Goal: Information Seeking & Learning: Learn about a topic

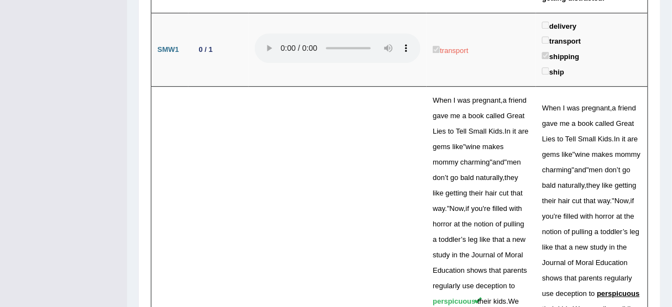
scroll to position [2873, 0]
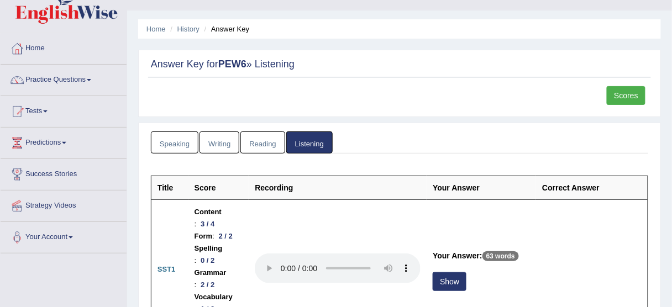
scroll to position [0, 0]
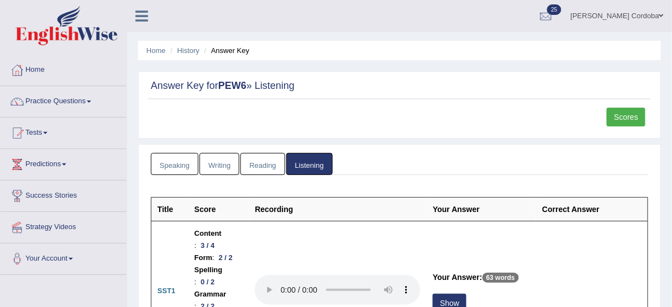
click at [621, 10] on link "Aitor Canizares Cordoba" at bounding box center [617, 14] width 109 height 29
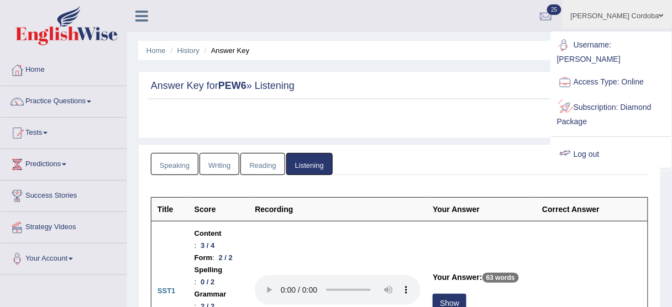
click at [592, 146] on link "Log out" at bounding box center [610, 154] width 119 height 25
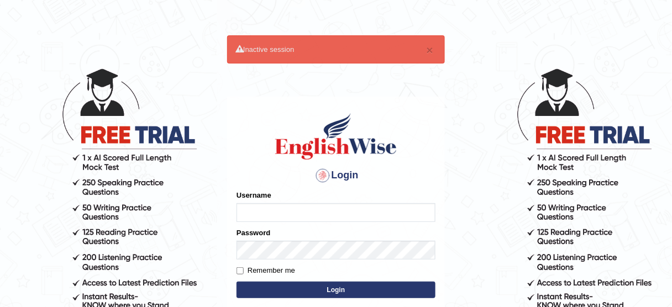
type input "jcaugustoo"
click at [302, 282] on button "Login" at bounding box center [335, 290] width 199 height 17
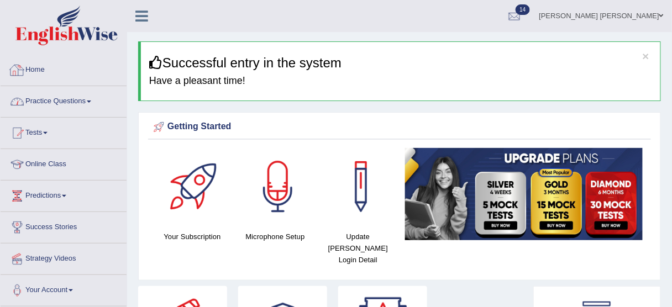
click at [77, 99] on link "Practice Questions" at bounding box center [64, 100] width 126 height 28
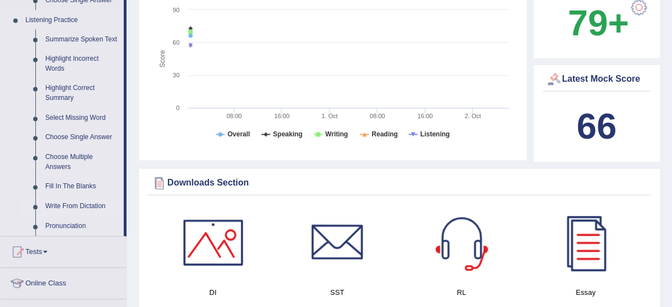
scroll to position [486, 0]
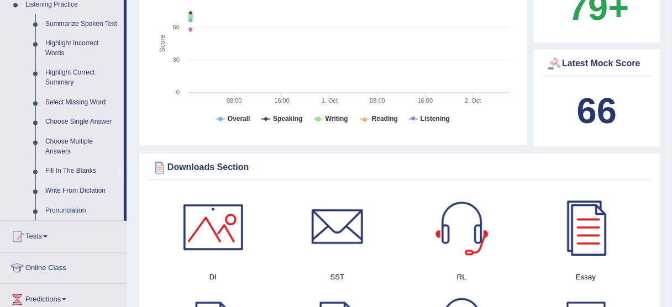
click at [65, 170] on link "Fill In The Blanks" at bounding box center [81, 172] width 83 height 20
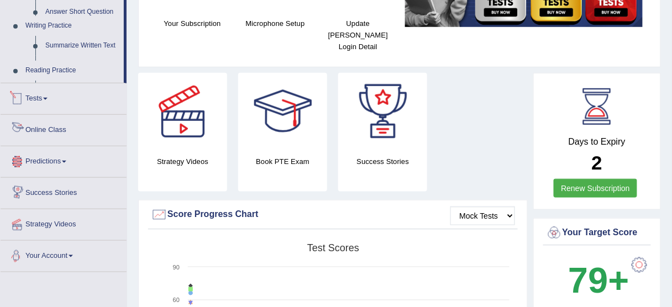
scroll to position [340, 0]
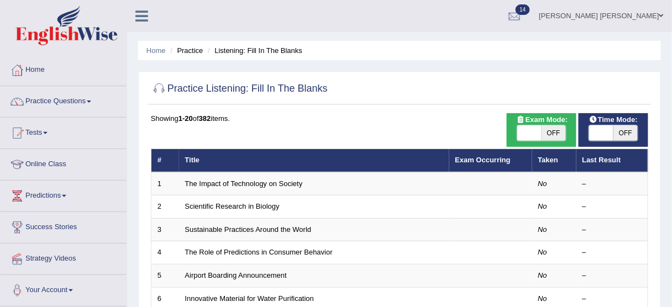
click at [586, 127] on div "ON OFF" at bounding box center [613, 133] width 59 height 17
click at [614, 128] on span "OFF" at bounding box center [625, 132] width 24 height 15
checkbox input "true"
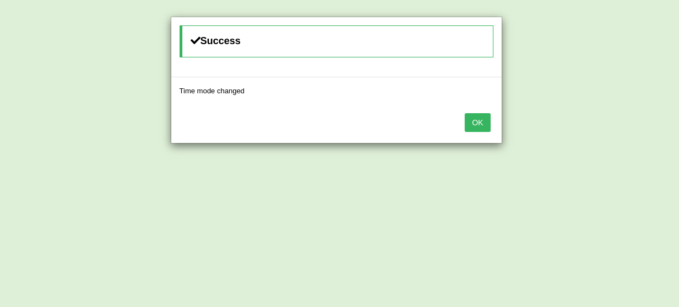
click at [513, 129] on div "Success Time mode changed OK" at bounding box center [339, 153] width 679 height 307
drag, startPoint x: 461, startPoint y: 124, endPoint x: 470, endPoint y: 125, distance: 8.9
click at [464, 124] on div "OK" at bounding box center [336, 123] width 330 height 39
click at [473, 125] on button "OK" at bounding box center [477, 122] width 25 height 19
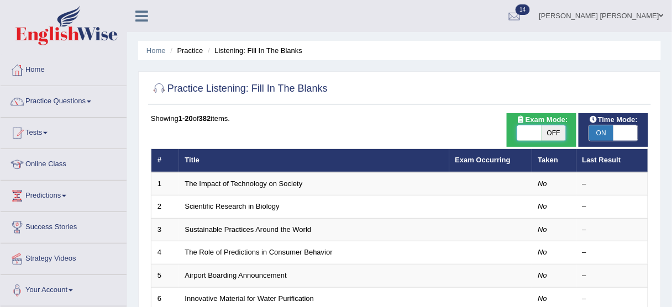
click at [538, 132] on span at bounding box center [529, 132] width 24 height 15
checkbox input "true"
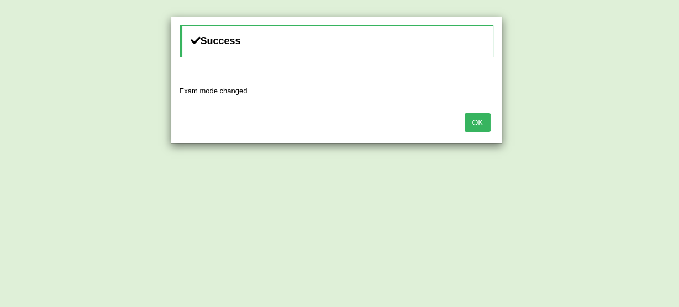
click at [462, 123] on div "OK" at bounding box center [336, 123] width 330 height 39
click at [469, 122] on button "OK" at bounding box center [477, 122] width 25 height 19
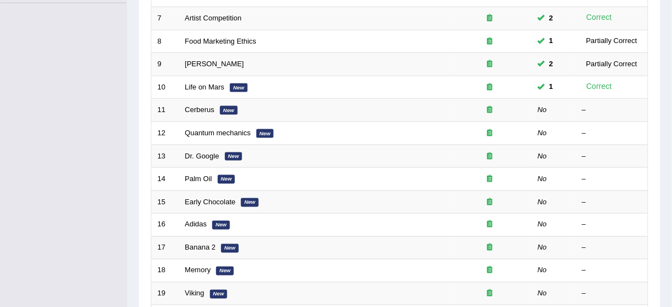
scroll to position [309, 0]
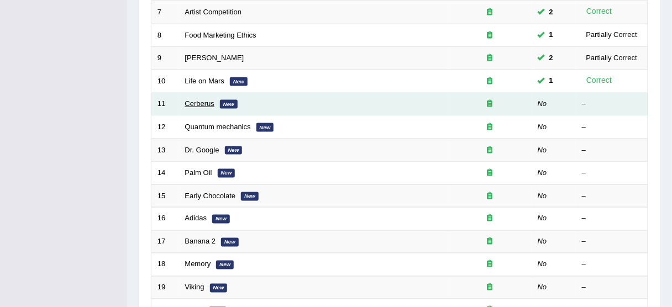
click at [195, 104] on link "Cerberus" at bounding box center [199, 103] width 29 height 8
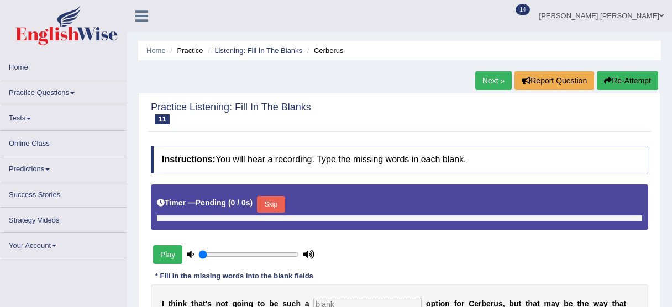
type input "0.45"
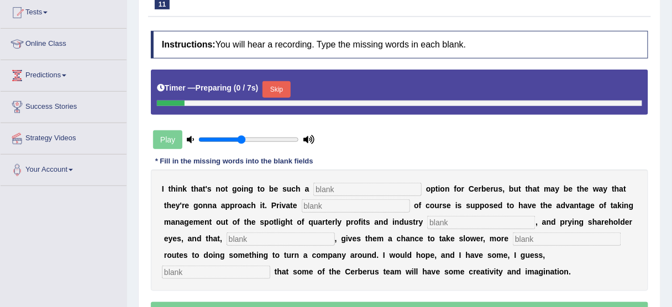
scroll to position [133, 0]
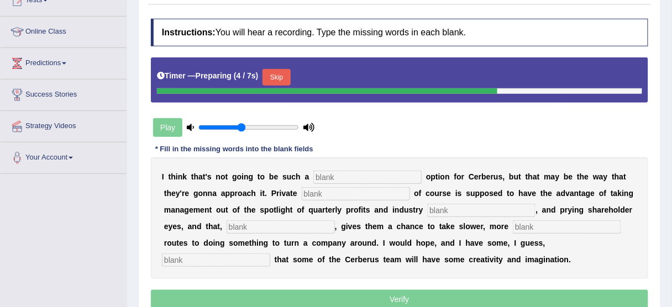
click at [347, 175] on input "text" at bounding box center [367, 177] width 108 height 13
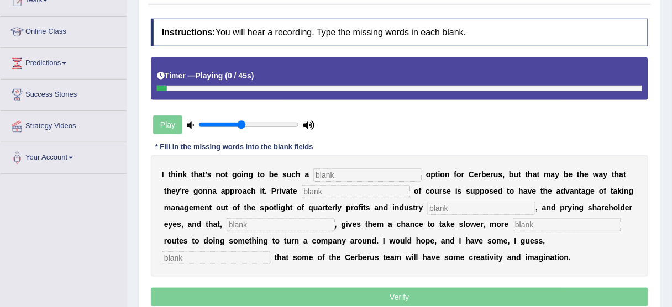
click at [366, 178] on input "text" at bounding box center [367, 175] width 108 height 13
type input "adbible"
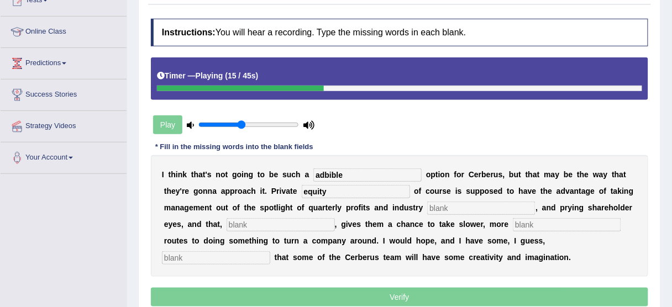
type input "equity"
type input "analyze"
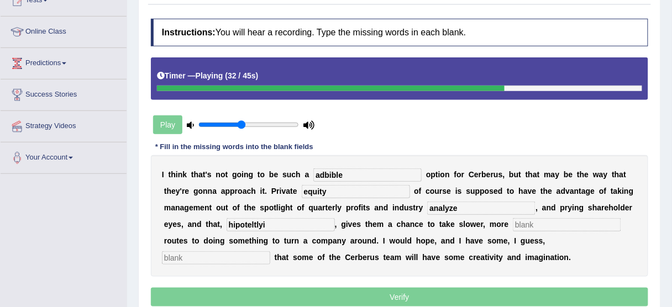
type input "hipoteltlyi"
type input "pATIENTS"
click at [264, 225] on input "hipoteltlyi" at bounding box center [281, 224] width 108 height 13
click at [263, 225] on input "hipoteltlyi" at bounding box center [281, 224] width 108 height 13
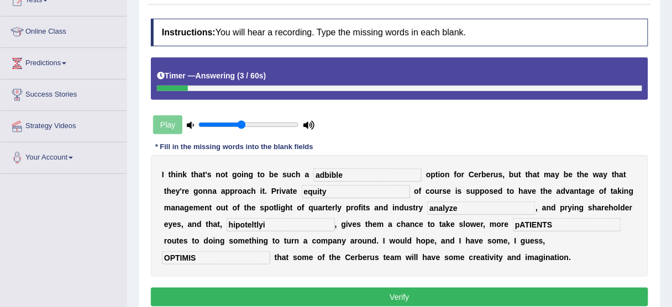
type input "OPTIMIS"
click at [227, 218] on input "hipoteltlyi" at bounding box center [281, 224] width 108 height 13
click at [244, 218] on input "hipoteltlyi" at bounding box center [281, 224] width 108 height 13
type input "hipotecly"
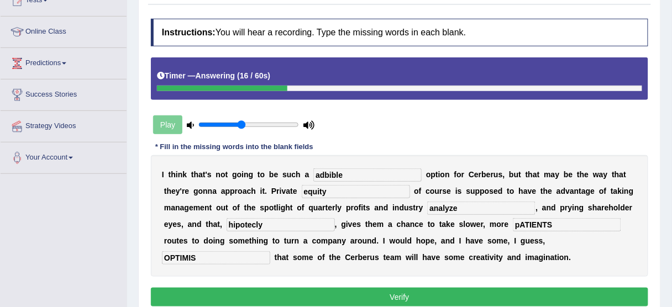
click at [552, 221] on input "pATIENTS" at bounding box center [567, 224] width 108 height 13
click at [551, 222] on input "pATIENTS" at bounding box center [567, 224] width 108 height 13
click at [550, 222] on input "pATIENTS" at bounding box center [567, 224] width 108 height 13
type input "p"
type input "patients"
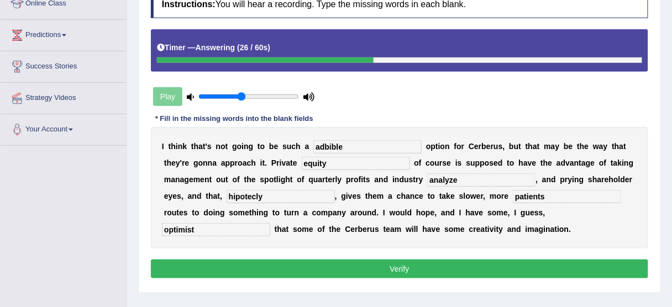
scroll to position [177, 0]
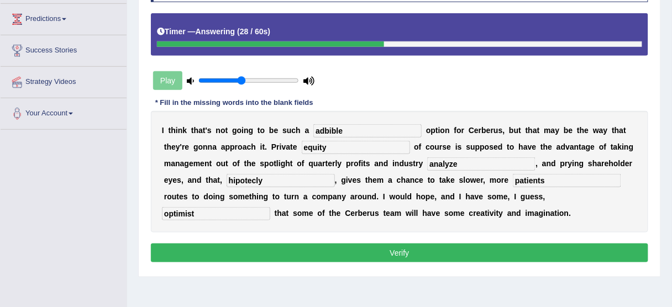
type input "optimist"
click at [393, 254] on button "Verify" at bounding box center [399, 253] width 497 height 19
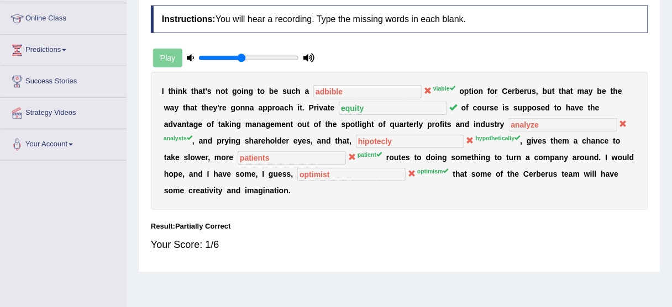
scroll to position [133, 0]
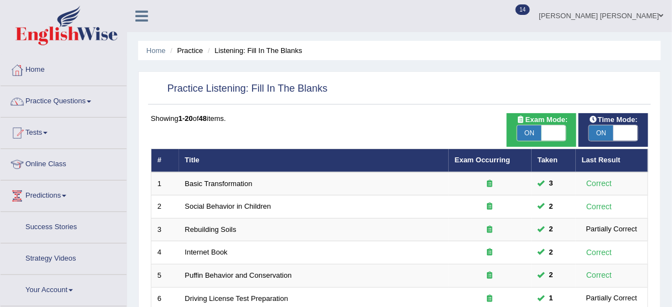
scroll to position [302, 0]
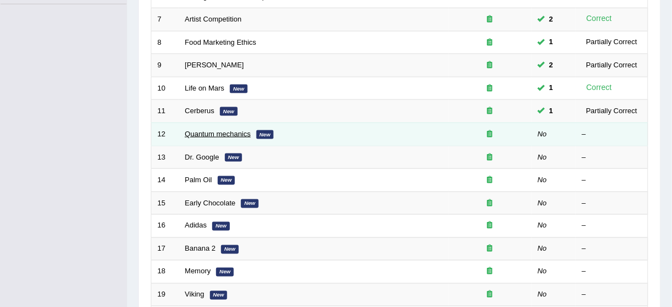
click at [218, 130] on link "Quantum mechanics" at bounding box center [218, 134] width 66 height 8
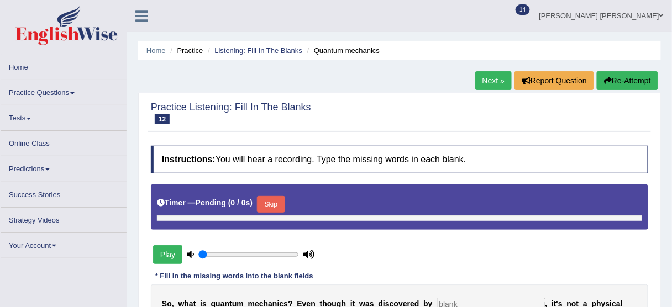
type input "0.45"
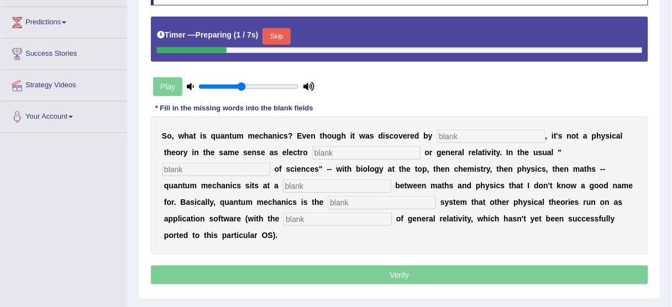
scroll to position [177, 0]
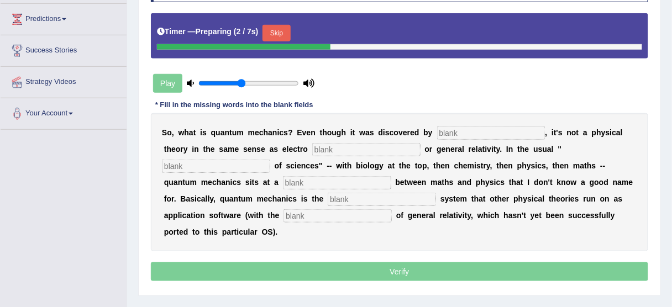
click at [268, 35] on button "Skip" at bounding box center [276, 33] width 28 height 17
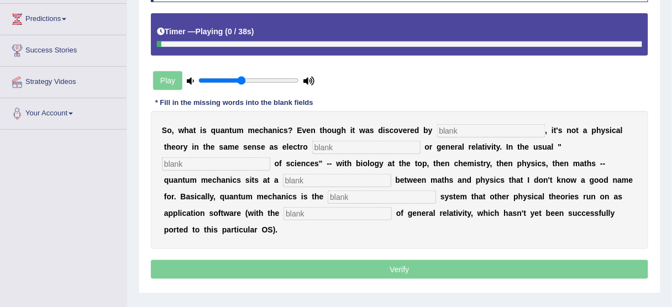
click at [469, 129] on input "text" at bounding box center [491, 130] width 108 height 13
type input "physisitsts"
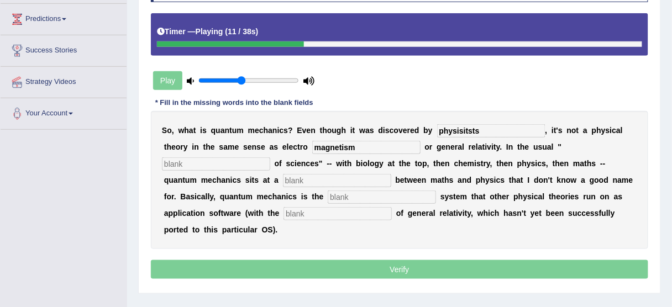
type input "magnetism"
type input "hierarchy"
type input "level"
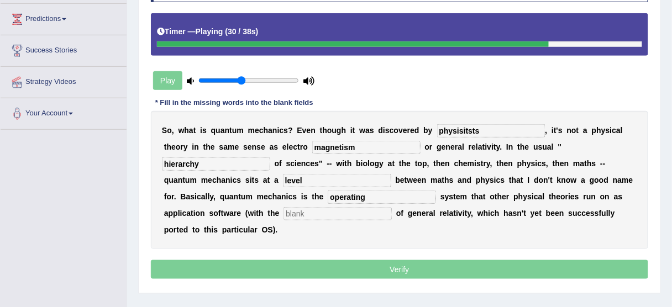
type input "operating"
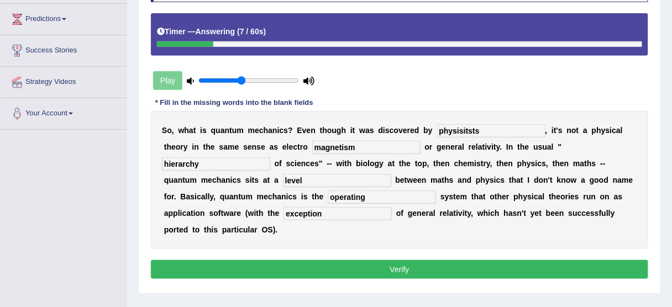
type input "exception"
click at [326, 267] on button "Verify" at bounding box center [399, 269] width 497 height 19
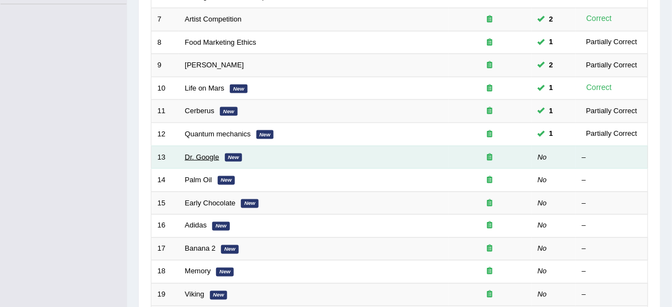
click at [196, 153] on link "Dr. Google" at bounding box center [202, 157] width 34 height 8
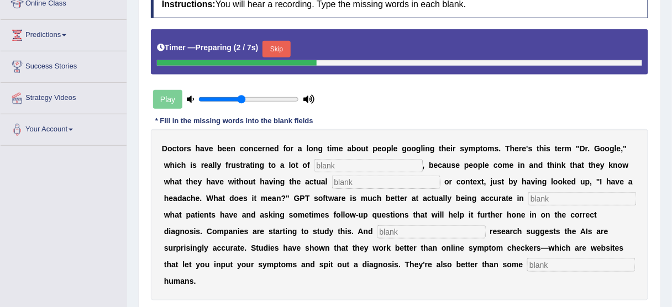
scroll to position [177, 0]
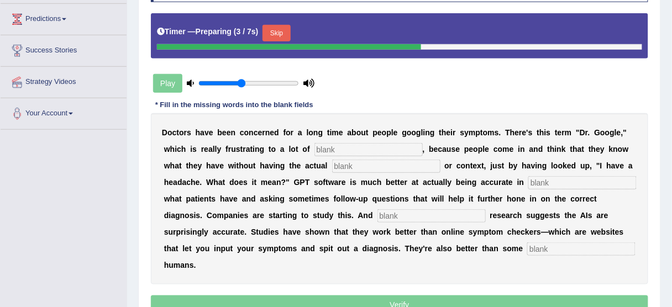
click at [272, 33] on button "Skip" at bounding box center [276, 33] width 28 height 17
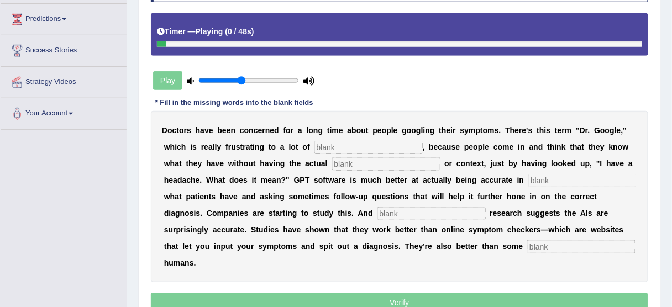
click at [329, 143] on input "text" at bounding box center [368, 147] width 108 height 13
type input "physicians"
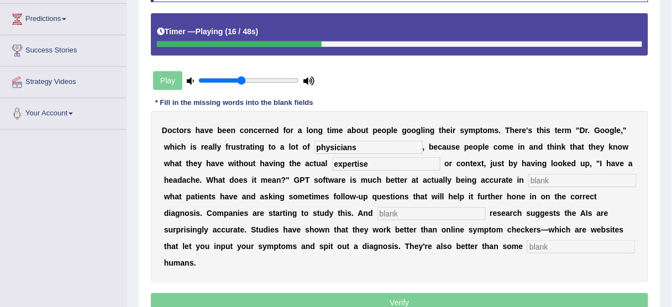
type input "expertise"
type input "determining"
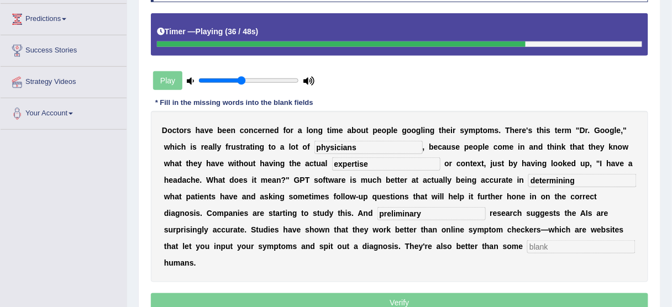
type input "preliminary"
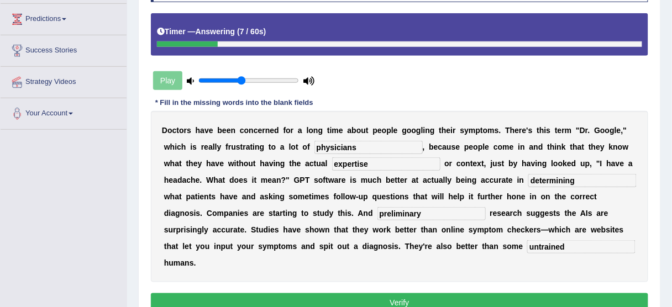
scroll to position [221, 0]
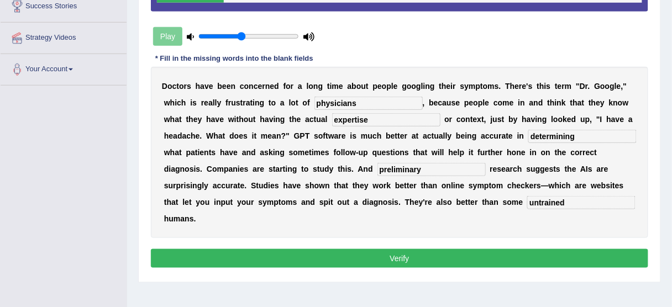
type input "untrained"
click at [429, 260] on button "Verify" at bounding box center [399, 258] width 497 height 19
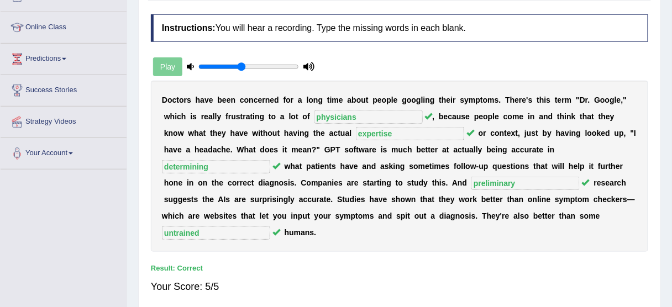
scroll to position [133, 0]
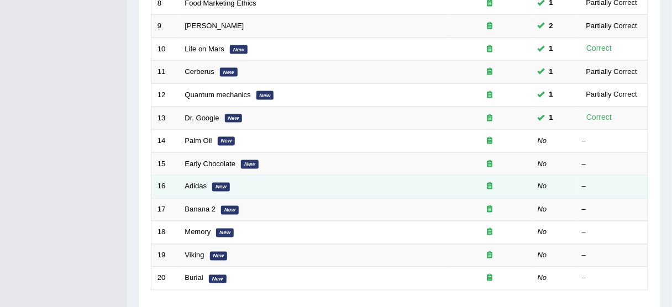
scroll to position [355, 0]
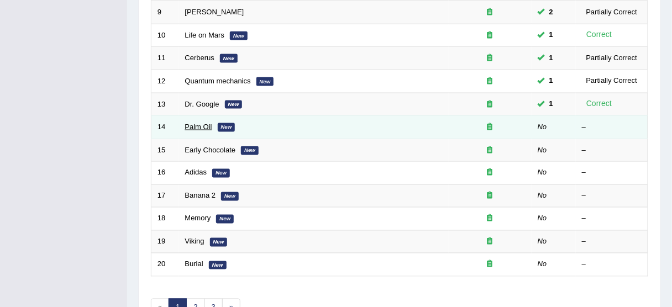
click at [187, 123] on link "Palm Oil" at bounding box center [198, 127] width 27 height 8
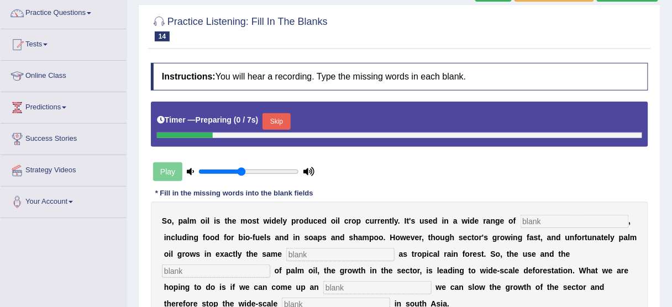
click at [273, 122] on button "Skip" at bounding box center [276, 121] width 28 height 17
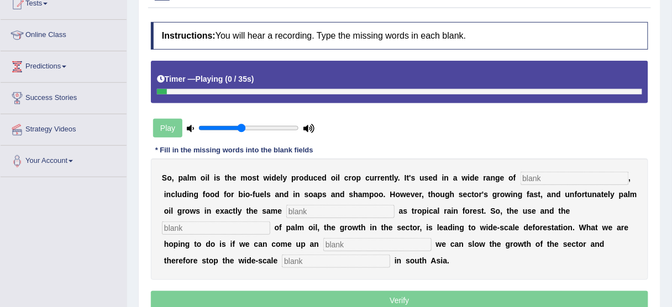
scroll to position [177, 0]
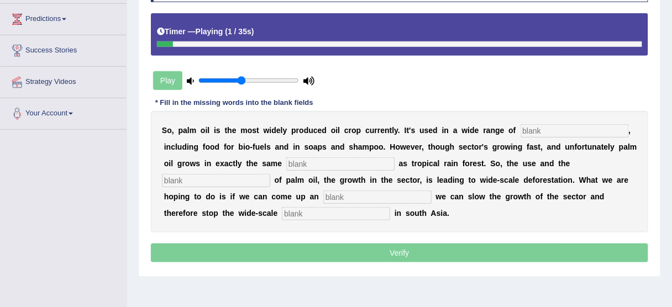
click at [548, 128] on input "text" at bounding box center [575, 130] width 108 height 13
type input "industries"
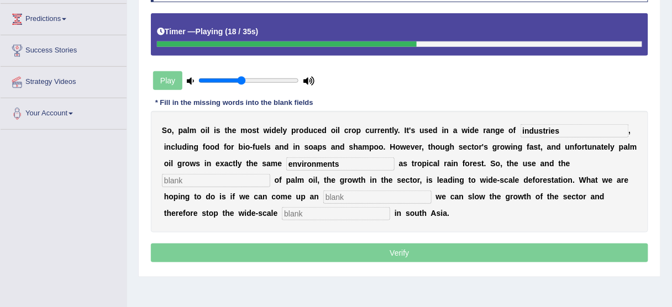
type input "environments"
type input "development"
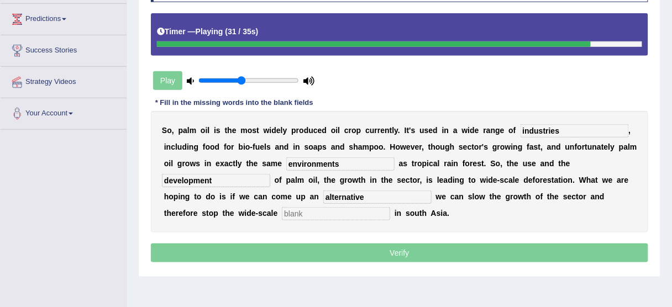
type input "alternative"
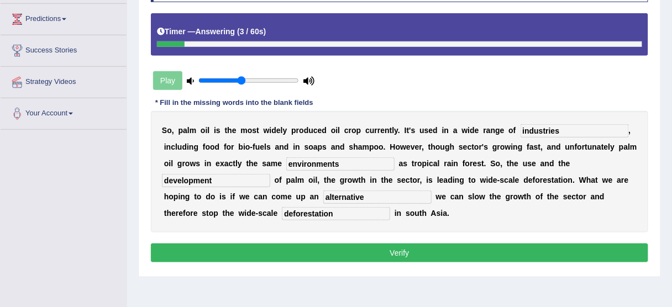
type input "deforestation"
click at [365, 164] on input "environments" at bounding box center [340, 163] width 108 height 13
type input "environment"
click at [387, 254] on button "Verify" at bounding box center [399, 253] width 497 height 19
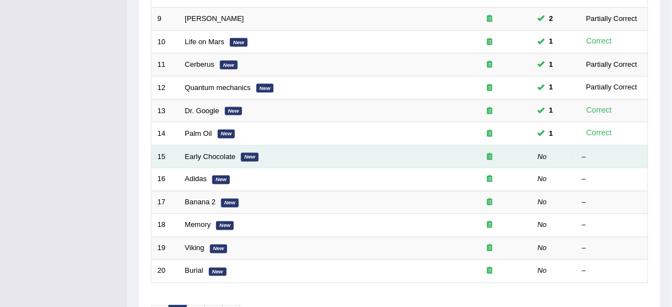
click at [223, 157] on td "Early Chocolate New" at bounding box center [314, 156] width 270 height 23
click at [223, 153] on link "Early Chocolate" at bounding box center [210, 157] width 51 height 8
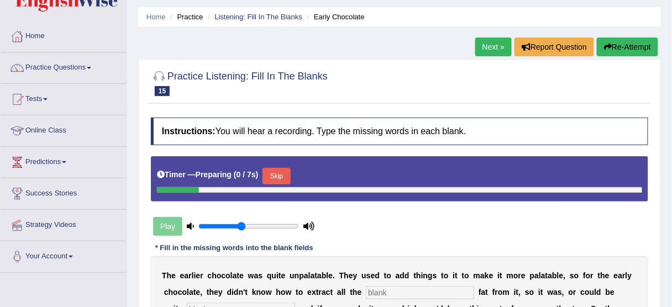
scroll to position [88, 0]
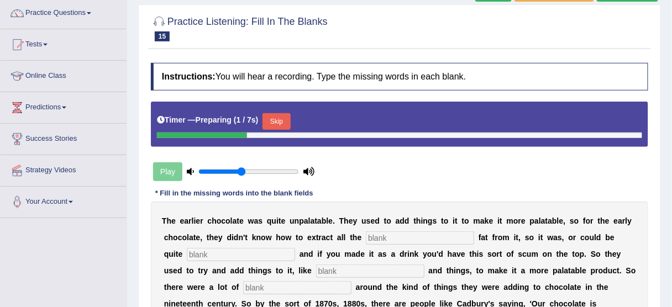
click at [271, 119] on button "Skip" at bounding box center [276, 121] width 28 height 17
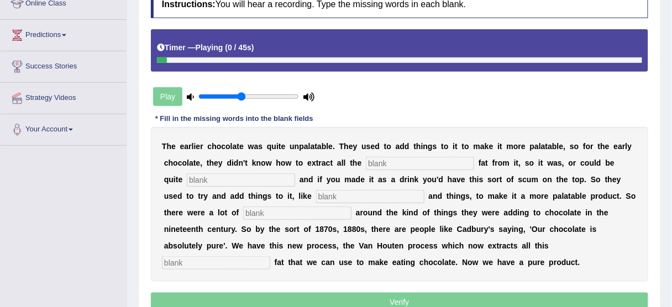
scroll to position [177, 0]
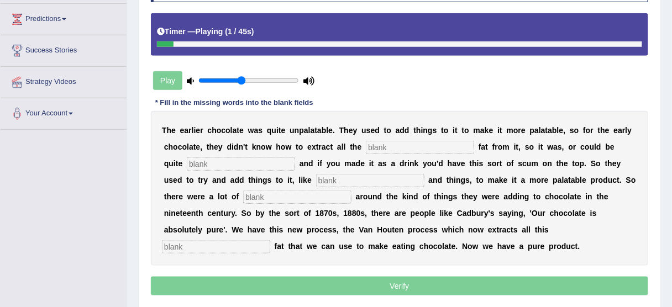
click at [411, 144] on input "text" at bounding box center [420, 147] width 108 height 13
type input "coco"
type input "greassy"
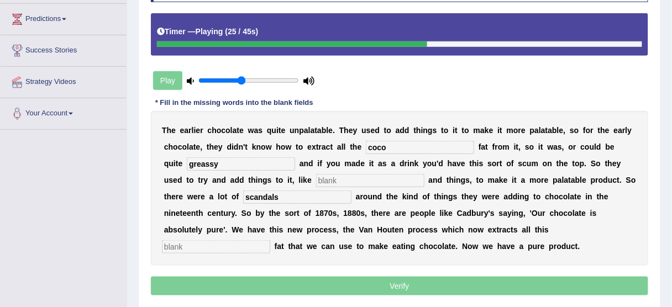
type input "scandals"
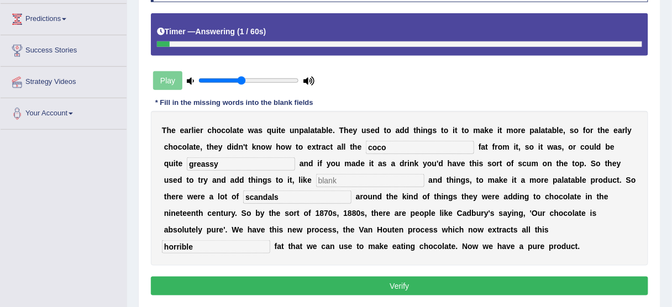
type input "horrible"
click at [382, 277] on button "Verify" at bounding box center [399, 286] width 497 height 19
click at [187, 162] on input "greassy" at bounding box center [241, 163] width 108 height 13
click at [187, 163] on input "greassy" at bounding box center [241, 163] width 108 height 13
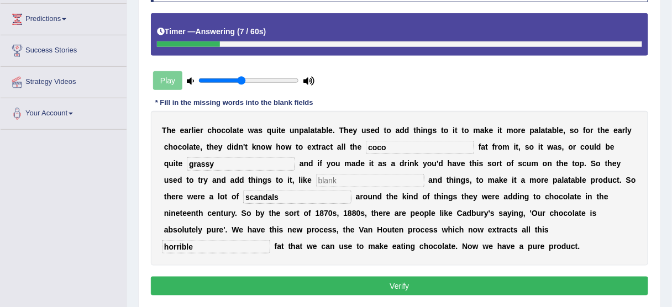
type input "grassy"
click at [323, 170] on div "T h e e a r l i e r c h o c o l a t e w a s q u i t e u n p a l a t a b l e . T…" at bounding box center [399, 188] width 497 height 155
click at [322, 174] on input "text" at bounding box center [370, 180] width 108 height 13
type input "s"
click at [359, 278] on button "Verify" at bounding box center [399, 286] width 497 height 19
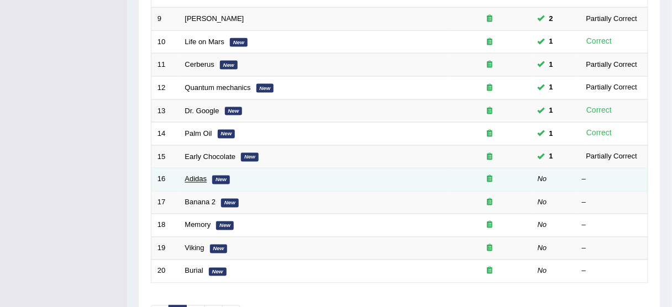
click at [204, 176] on link "Adidas" at bounding box center [196, 179] width 22 height 8
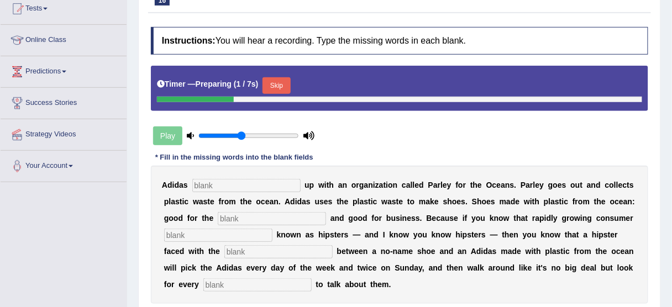
scroll to position [133, 0]
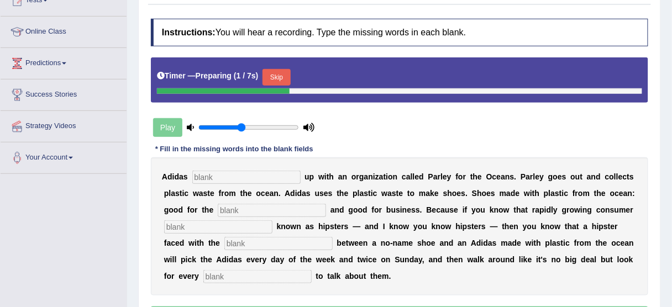
click at [230, 174] on input "text" at bounding box center [246, 177] width 108 height 13
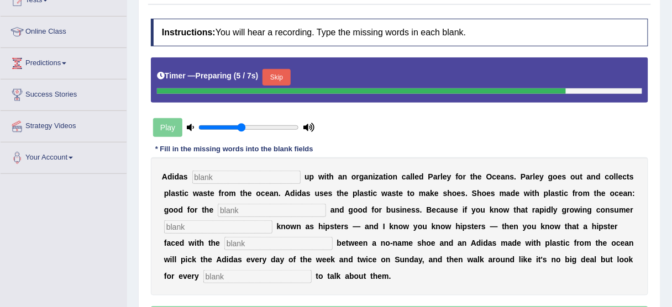
click at [230, 174] on input "text" at bounding box center [246, 177] width 108 height 13
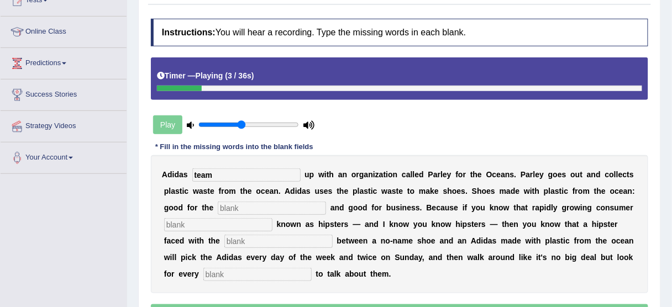
type input "team"
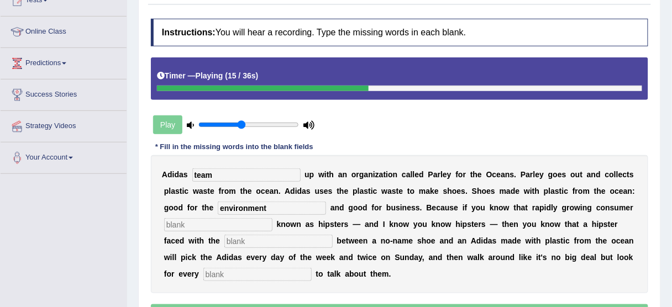
type input "environment"
type input "segment"
type input "choice"
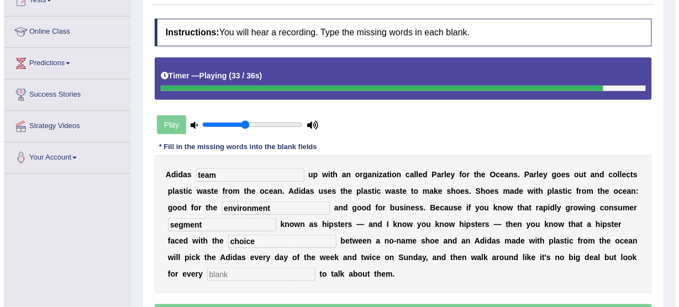
scroll to position [273, 0]
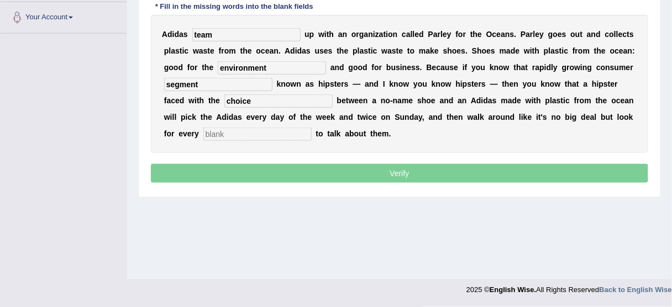
click at [222, 129] on input "text" at bounding box center [257, 134] width 108 height 13
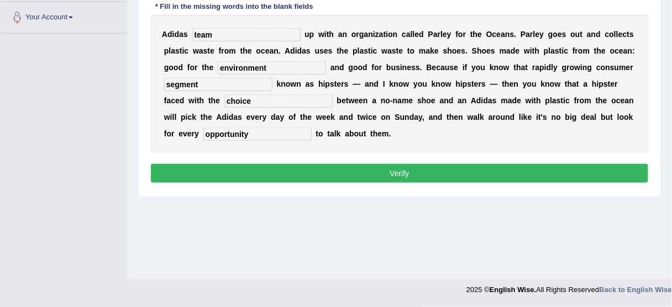
type input "opportunity"
click at [256, 167] on button "Verify" at bounding box center [399, 173] width 497 height 19
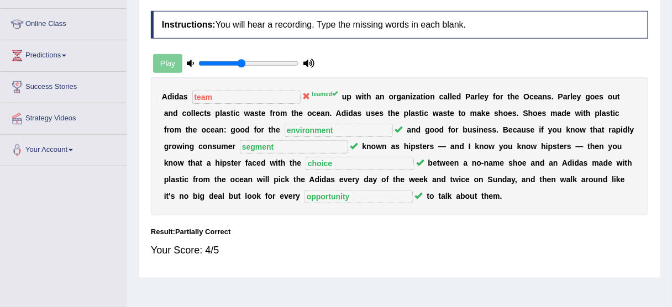
scroll to position [140, 0]
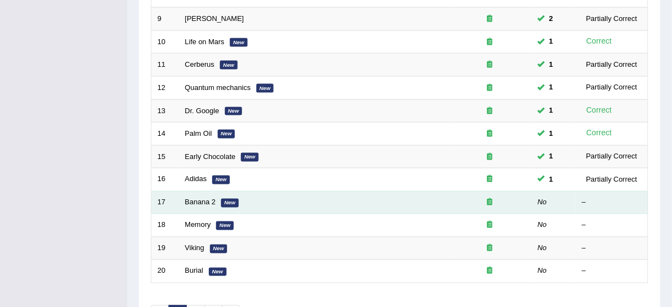
click at [177, 201] on td "17" at bounding box center [165, 202] width 28 height 23
click at [183, 199] on td "Banana 2 New" at bounding box center [314, 202] width 270 height 23
click at [191, 198] on link "Banana 2" at bounding box center [200, 202] width 31 height 8
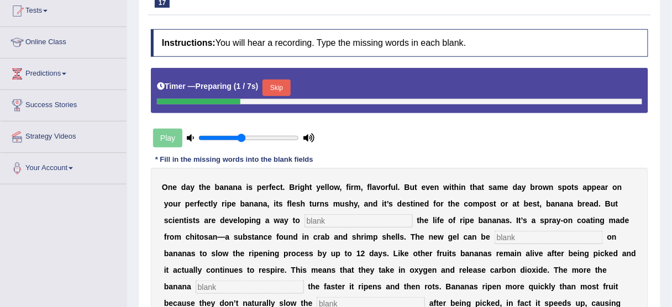
scroll to position [177, 0]
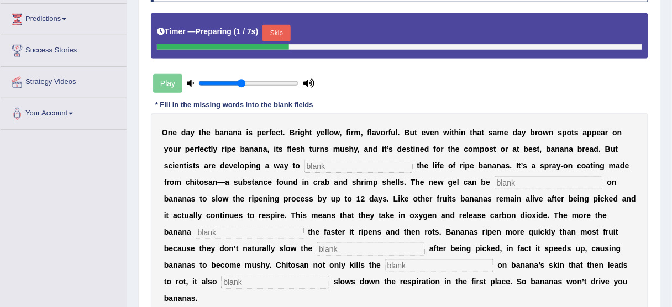
click at [285, 27] on button "Skip" at bounding box center [276, 33] width 28 height 17
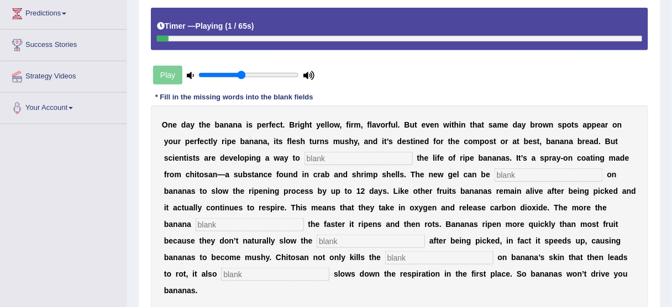
scroll to position [221, 0]
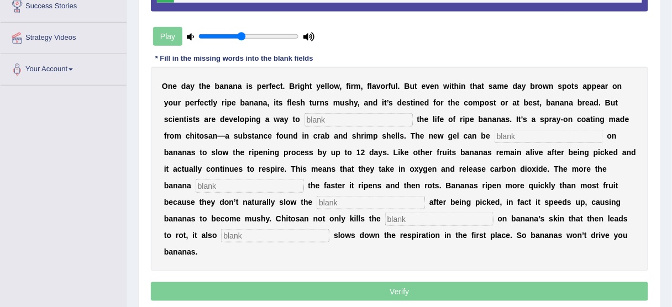
click at [351, 123] on input "text" at bounding box center [358, 119] width 108 height 13
type input "extend"
type input "e"
type input "spray"
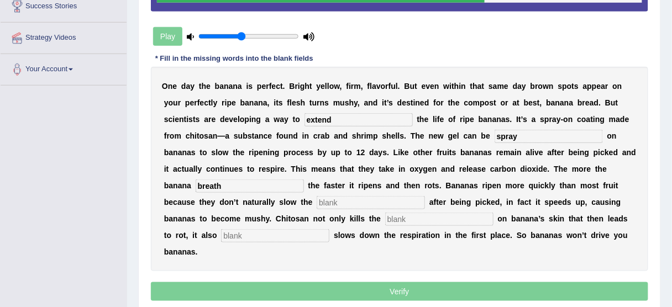
type input "breath"
type input "respiration"
type input "bacteria"
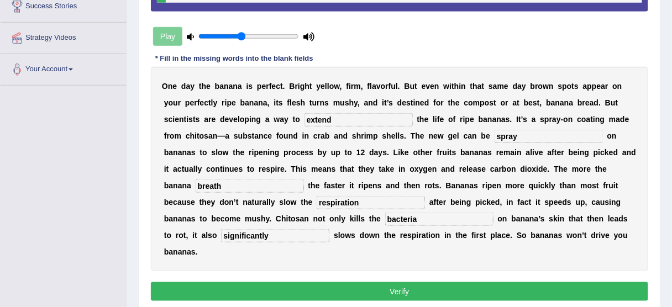
type input "significantly"
click at [340, 282] on button "Verify" at bounding box center [399, 291] width 497 height 19
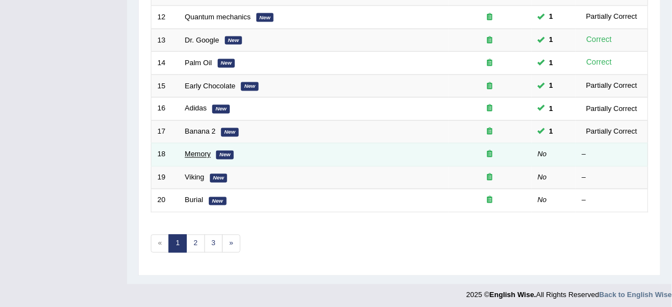
click at [199, 150] on link "Memory" at bounding box center [198, 154] width 26 height 8
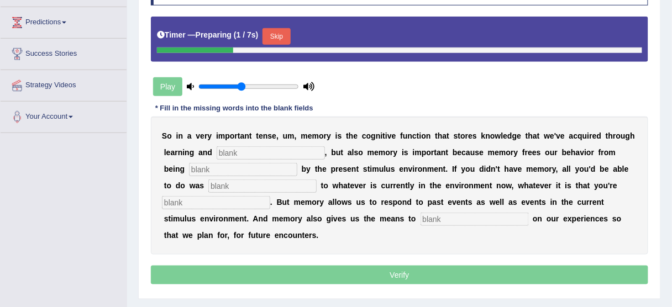
scroll to position [177, 0]
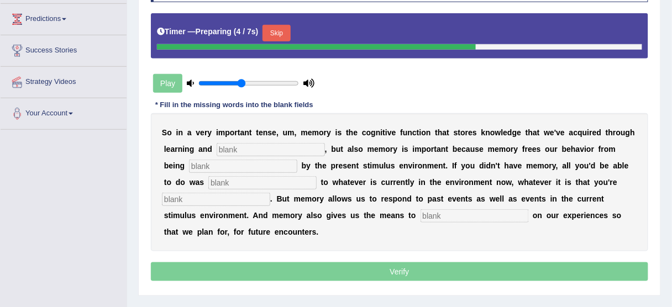
click at [279, 31] on button "Skip" at bounding box center [276, 33] width 28 height 17
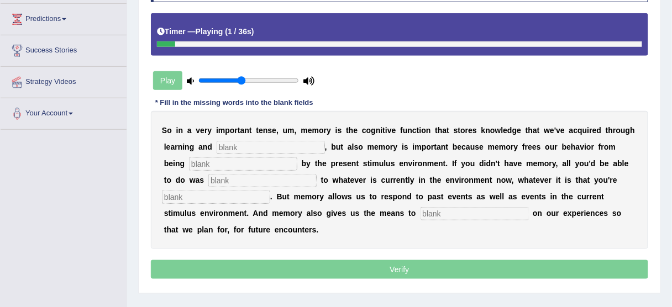
click at [244, 145] on input "text" at bounding box center [271, 147] width 108 height 13
click at [243, 145] on input "text" at bounding box center [271, 147] width 108 height 13
type input "perception"
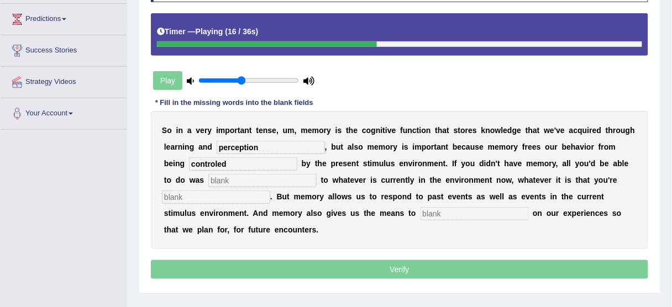
type input "controled"
type input "react"
type input "experiencing"
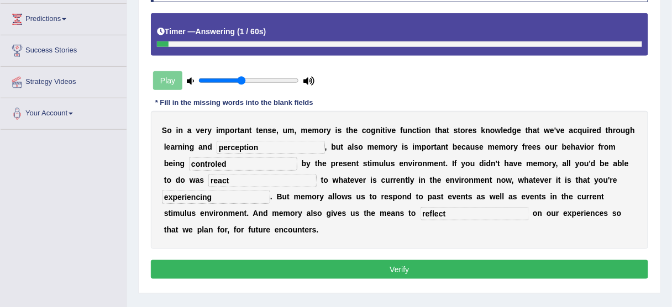
type input "reflect"
click at [259, 269] on button "Verify" at bounding box center [399, 269] width 497 height 19
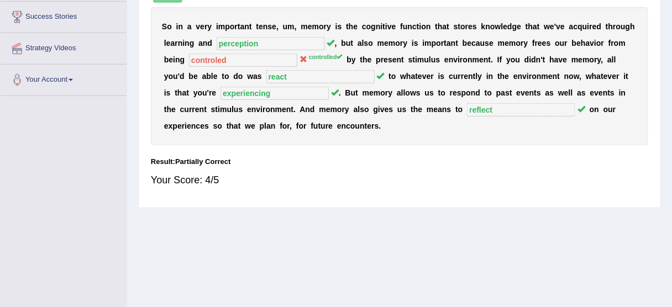
scroll to position [265, 0]
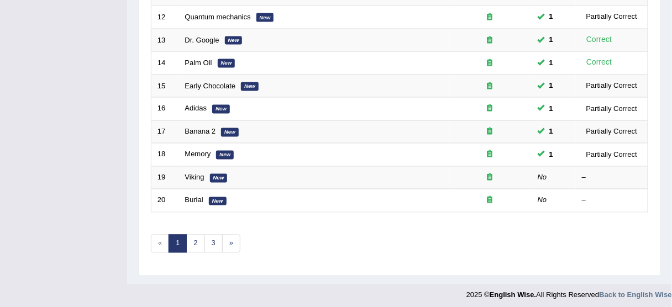
scroll to position [419, 0]
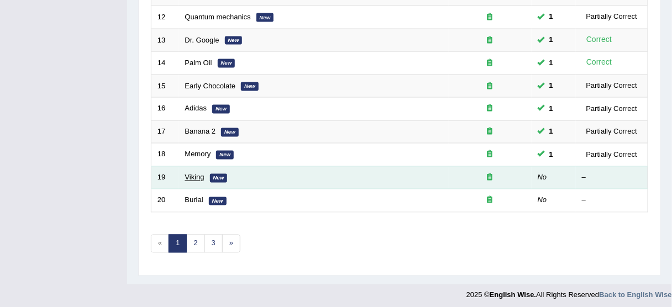
click at [195, 174] on link "Viking" at bounding box center [194, 178] width 19 height 8
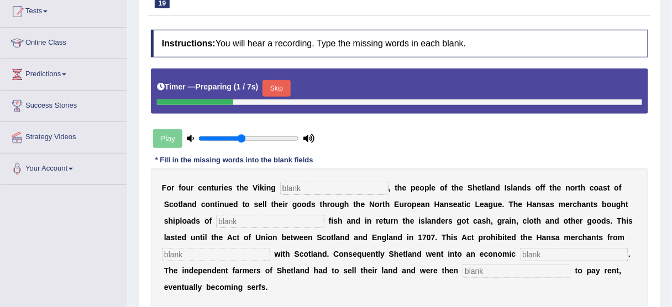
scroll to position [133, 0]
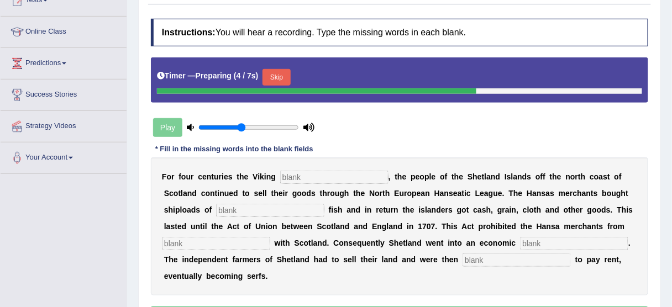
click at [277, 80] on button "Skip" at bounding box center [276, 77] width 28 height 17
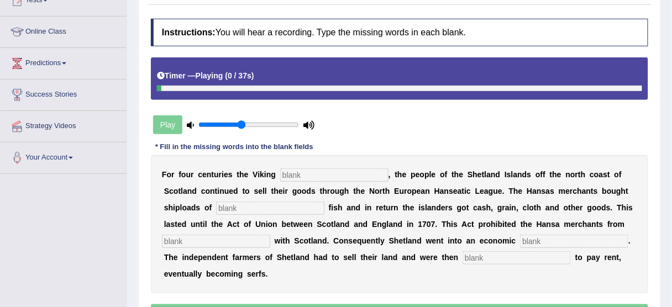
click at [311, 177] on input "text" at bounding box center [334, 175] width 108 height 13
type input "decline"
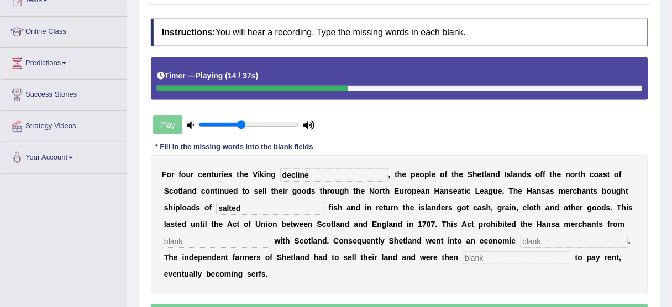
type input "salted"
type input "q"
type input "treating"
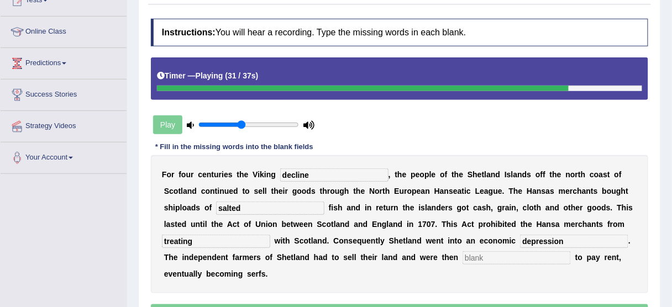
type input "depression"
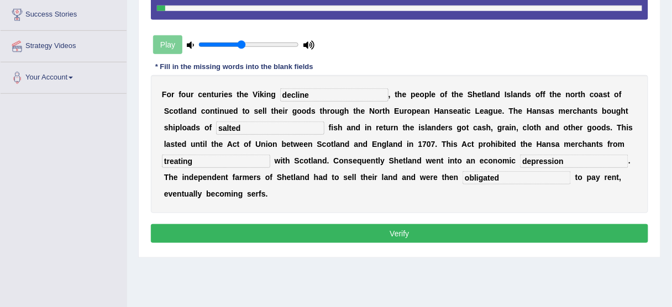
scroll to position [221, 0]
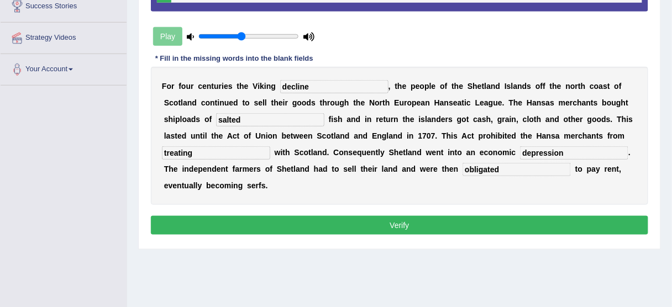
type input "obligated"
click at [321, 225] on button "Verify" at bounding box center [399, 225] width 497 height 19
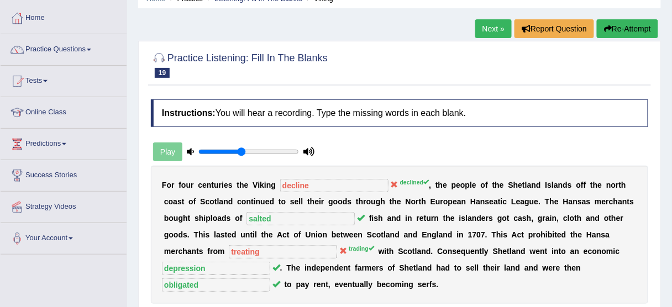
scroll to position [52, 0]
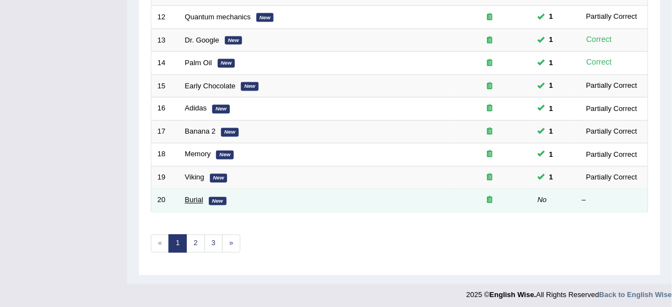
click at [196, 200] on link "Burial" at bounding box center [194, 200] width 18 height 8
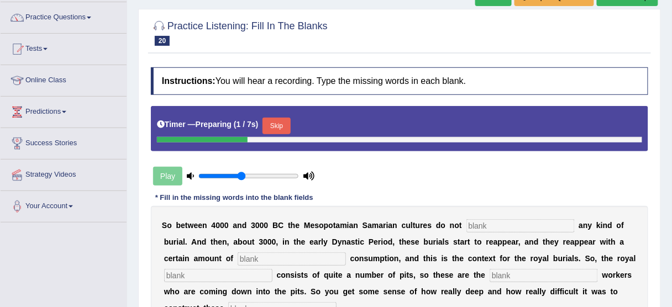
scroll to position [133, 0]
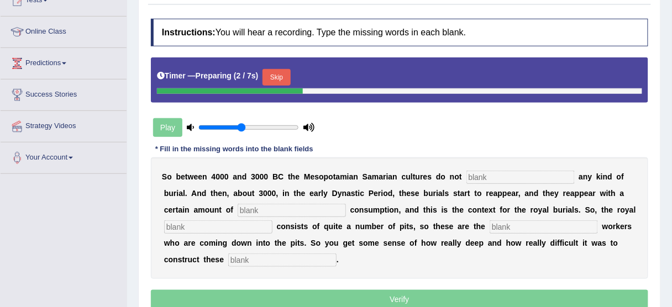
click at [282, 69] on button "Skip" at bounding box center [276, 77] width 28 height 17
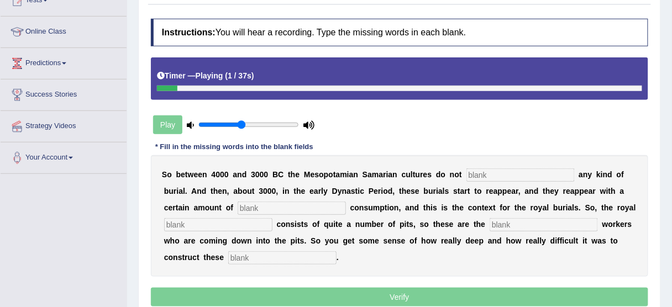
click at [499, 169] on input "text" at bounding box center [520, 175] width 108 height 13
type input "practice"
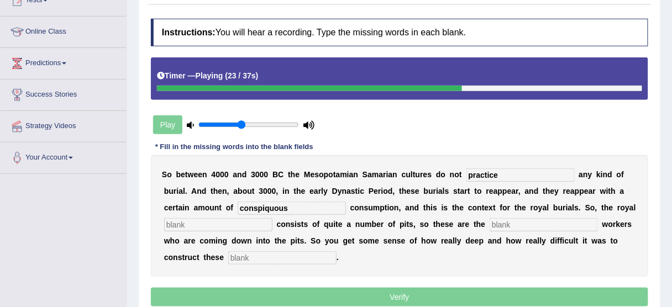
type input "conspiquous"
type input "s"
type input "cementary"
type input "excavation"
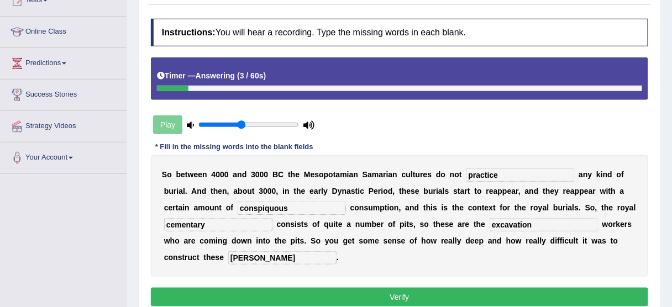
type input "chambers"
click at [196, 227] on input "cementary" at bounding box center [218, 224] width 108 height 13
type input "cementery"
click at [276, 210] on input "conspiquous" at bounding box center [292, 208] width 108 height 13
click at [384, 276] on div "Instructions: You will hear a recording. Type the missing words in each blank. …" at bounding box center [399, 164] width 503 height 302
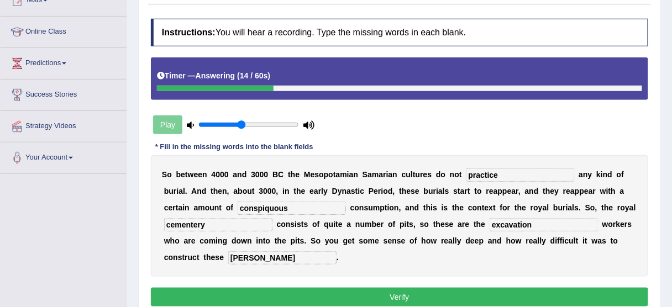
click at [377, 288] on button "Verify" at bounding box center [399, 297] width 497 height 19
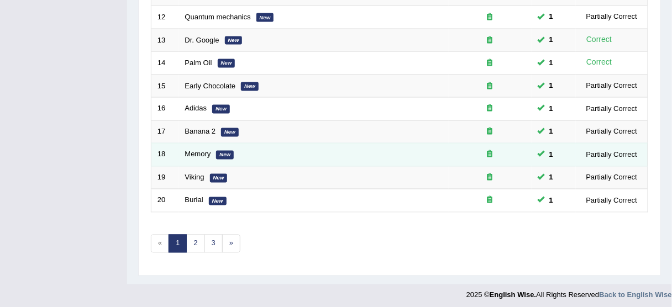
scroll to position [419, 0]
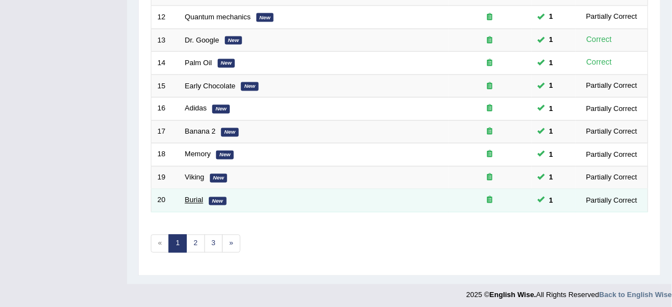
click at [186, 197] on link "Burial" at bounding box center [194, 200] width 18 height 8
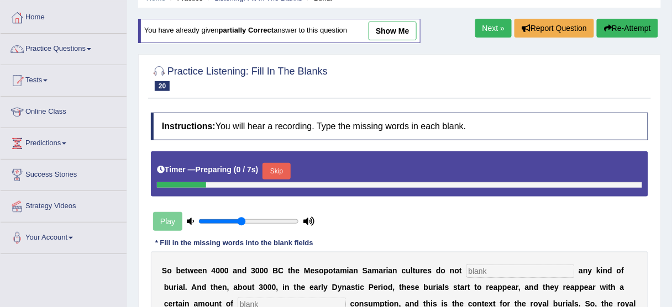
scroll to position [88, 0]
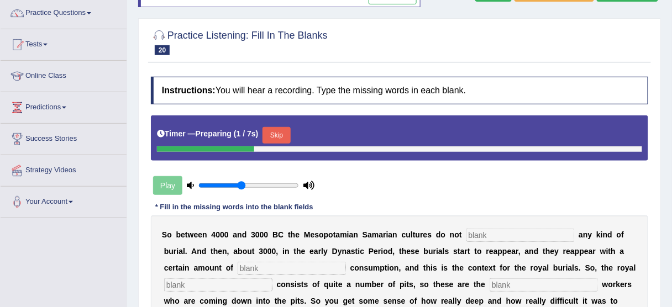
click at [277, 130] on button "Skip" at bounding box center [276, 135] width 28 height 17
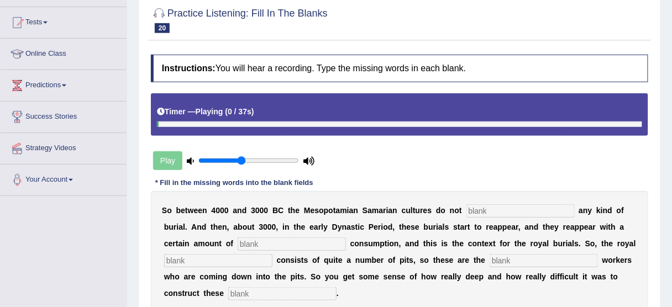
scroll to position [133, 0]
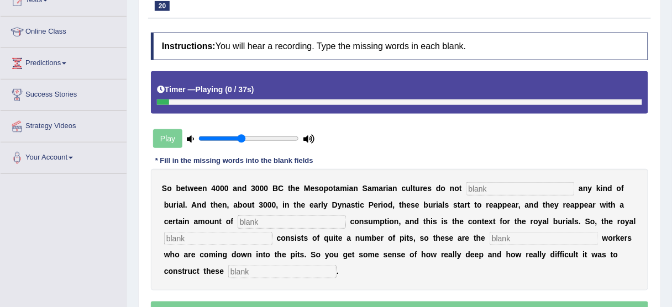
click at [490, 182] on input "text" at bounding box center [520, 188] width 108 height 13
type input "practiced"
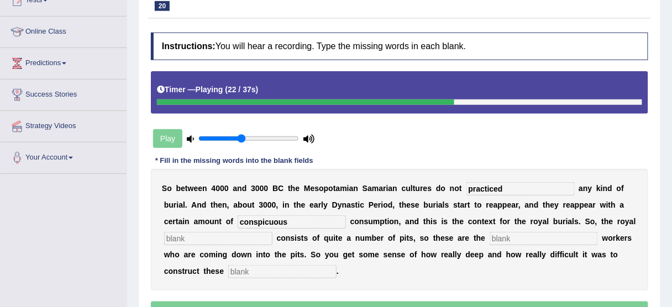
type input "conspicuous"
type input "cemetery"
type input "excavations"
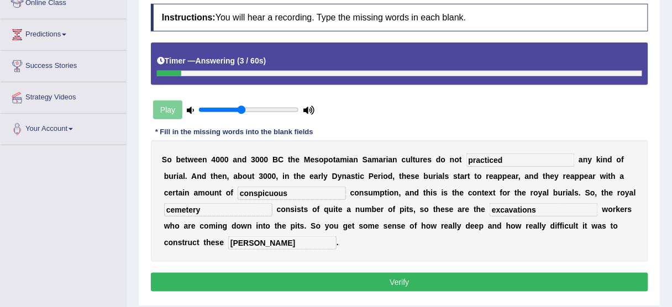
scroll to position [177, 0]
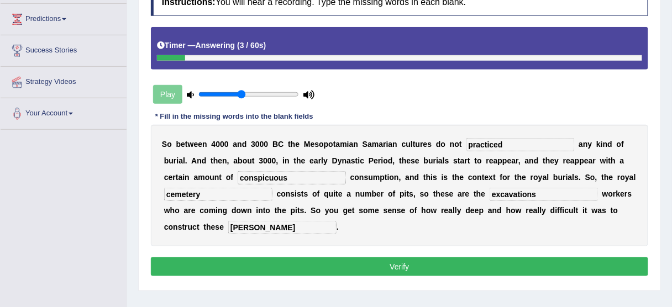
type input "chambers"
click at [464, 271] on button "Verify" at bounding box center [399, 266] width 497 height 19
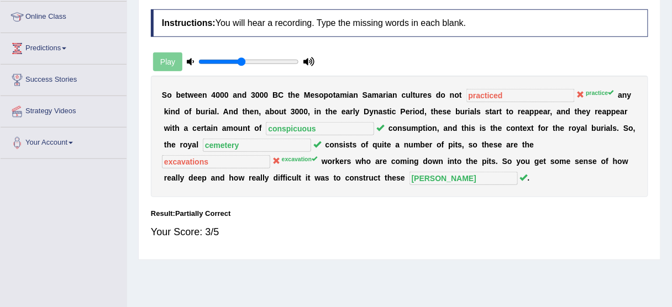
scroll to position [133, 0]
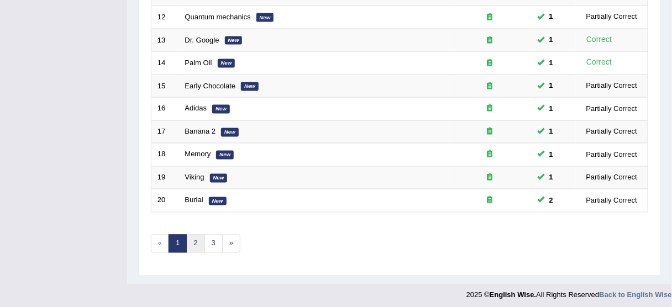
click at [197, 242] on link "2" at bounding box center [195, 244] width 18 height 18
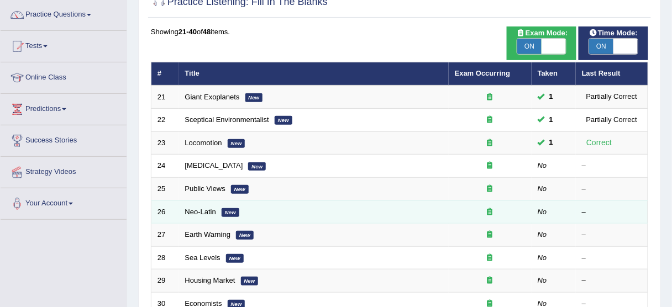
scroll to position [88, 0]
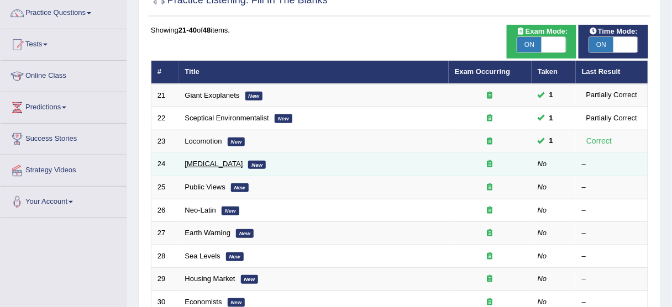
click at [192, 162] on link "[MEDICAL_DATA]" at bounding box center [214, 164] width 58 height 8
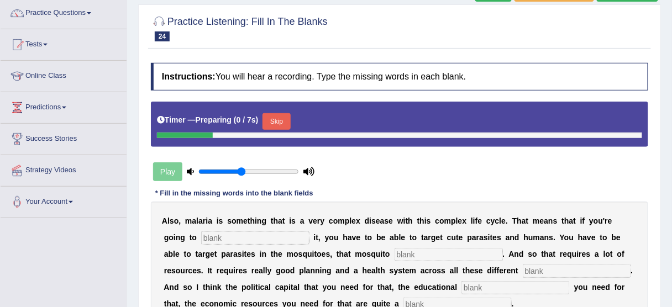
scroll to position [133, 0]
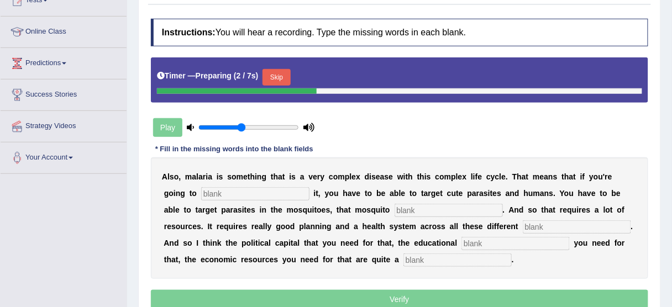
click at [278, 77] on button "Skip" at bounding box center [276, 77] width 28 height 17
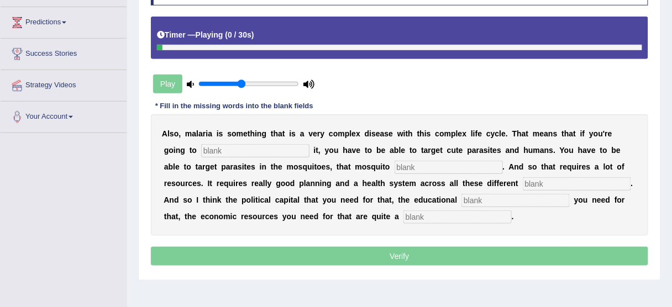
scroll to position [221, 0]
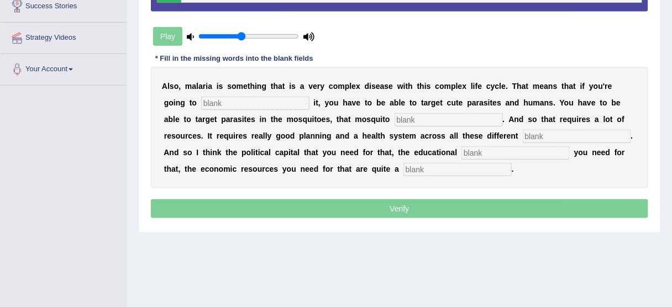
click at [257, 104] on input "text" at bounding box center [255, 103] width 108 height 13
type input "eleminated"
type input "population"
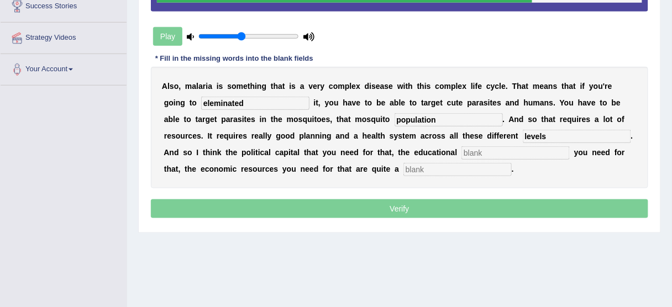
type input "levels"
type input "s"
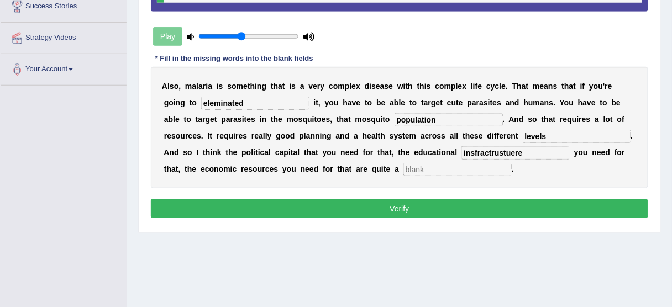
type input "insfractrustuere"
type input "challenge"
click at [461, 154] on input "insfractrustuere" at bounding box center [515, 152] width 108 height 13
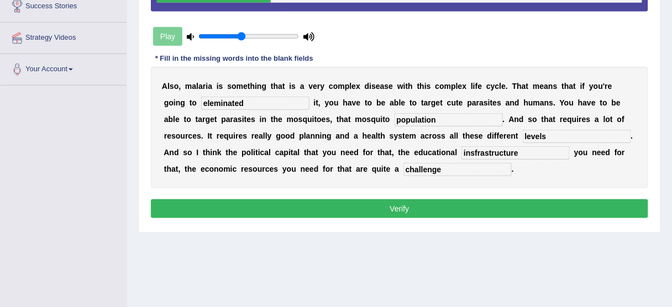
type input "insfrastructure"
click at [435, 207] on button "Verify" at bounding box center [399, 208] width 497 height 19
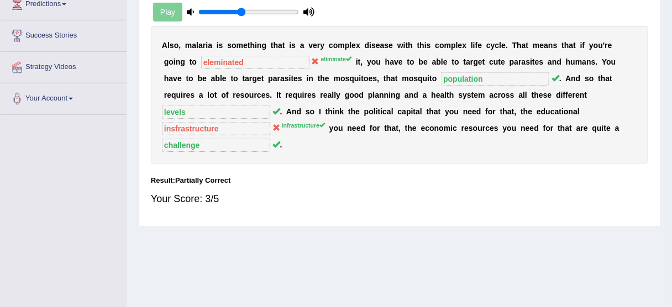
scroll to position [177, 0]
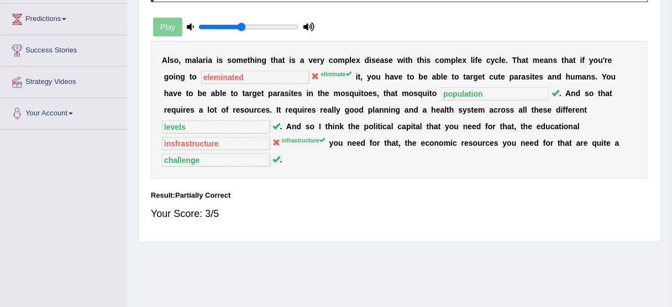
drag, startPoint x: 383, startPoint y: 170, endPoint x: 414, endPoint y: 200, distance: 43.4
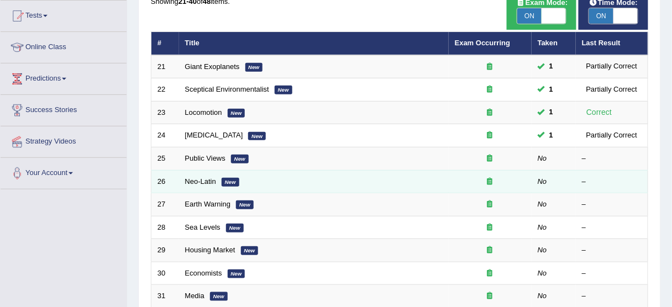
scroll to position [133, 0]
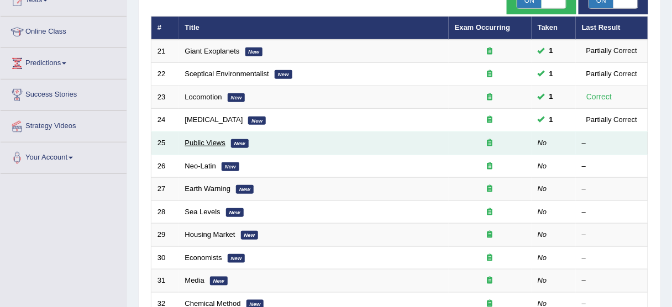
click at [210, 141] on link "Public Views" at bounding box center [205, 143] width 40 height 8
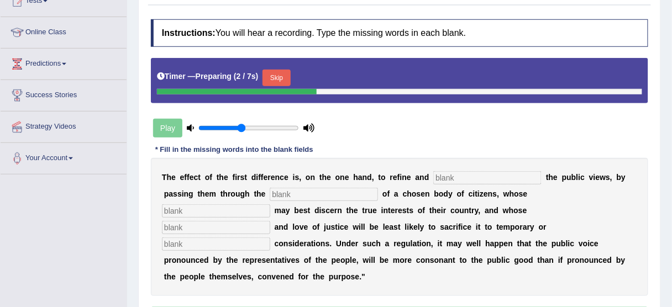
scroll to position [133, 0]
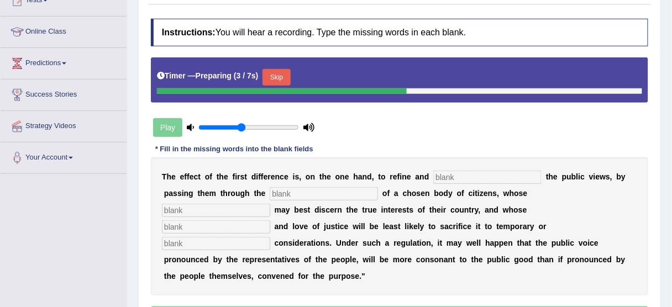
click at [466, 171] on input "text" at bounding box center [487, 177] width 108 height 13
click at [466, 177] on input "text" at bounding box center [487, 177] width 108 height 13
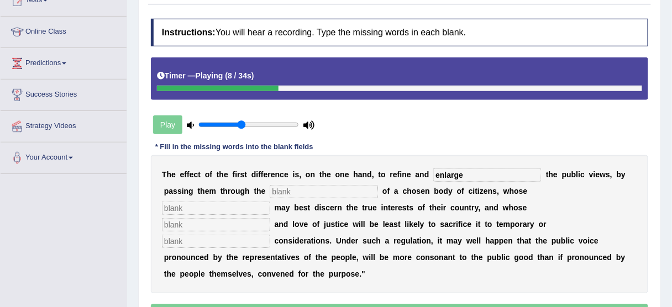
type input "enlarge"
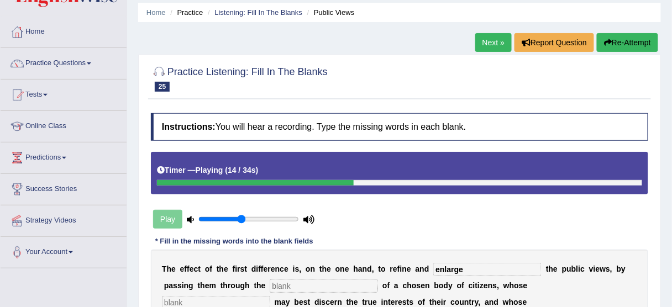
scroll to position [0, 0]
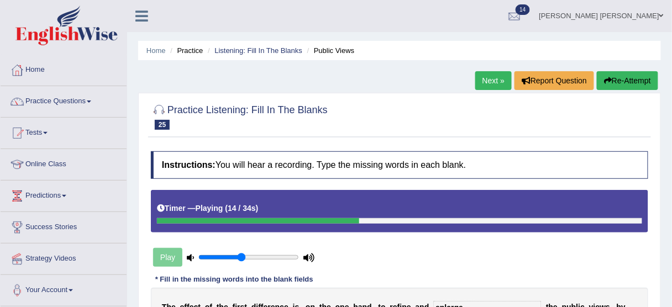
click at [639, 62] on div "Home Practice Listening: Fill In The Blanks Public Views Next » Report Question…" at bounding box center [399, 276] width 545 height 553
click at [641, 82] on button "Re-Attempt" at bounding box center [627, 80] width 61 height 19
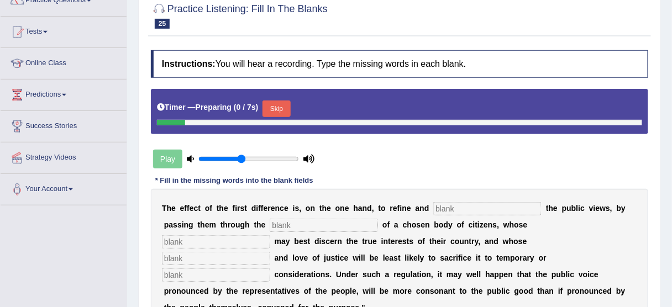
scroll to position [133, 0]
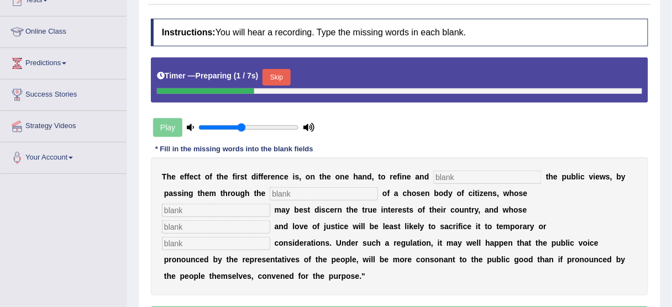
click at [276, 75] on button "Skip" at bounding box center [276, 77] width 28 height 17
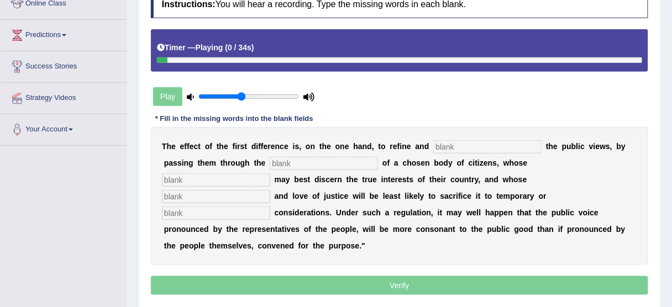
scroll to position [177, 0]
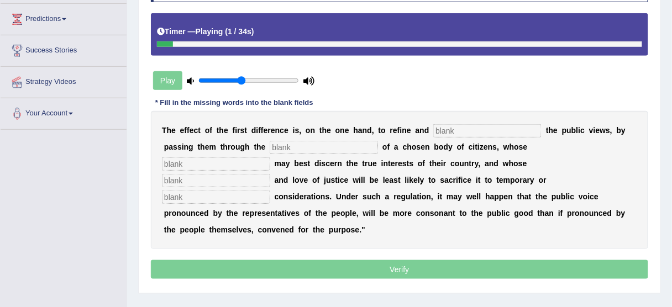
click at [487, 132] on input "text" at bounding box center [487, 130] width 108 height 13
type input "enlarge"
type input "medimum"
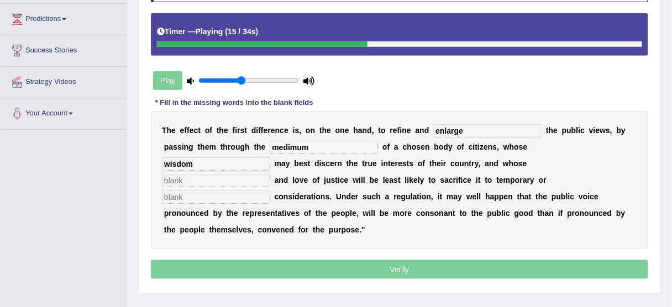
type input "wisdom"
type input "patriotrinsmg"
type input "partial"
click at [270, 174] on input "patriotrinsmg" at bounding box center [216, 180] width 108 height 13
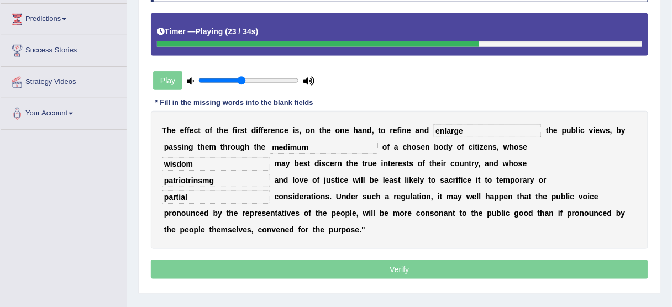
click at [270, 174] on input "patriotrinsmg" at bounding box center [216, 180] width 108 height 13
type input "patriotrism"
click at [323, 141] on input "medimum" at bounding box center [324, 147] width 108 height 13
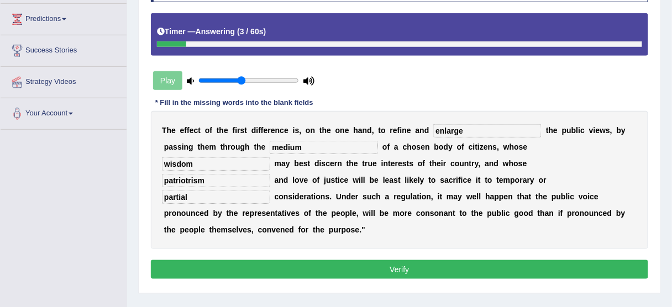
type input "medium"
click at [439, 260] on button "Verify" at bounding box center [399, 269] width 497 height 19
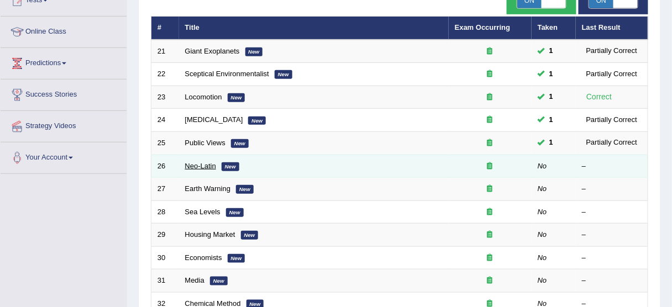
click at [207, 164] on link "Neo-Latin" at bounding box center [200, 166] width 31 height 8
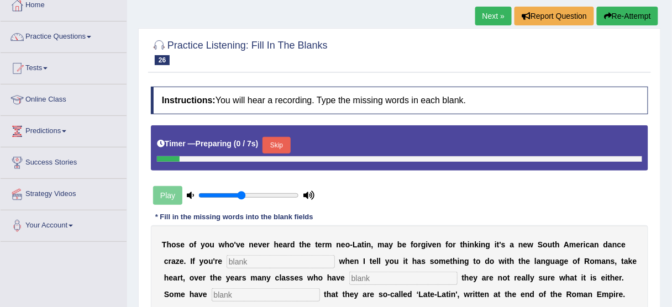
scroll to position [133, 0]
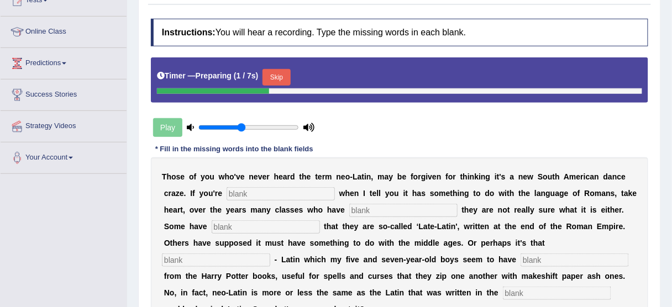
click at [286, 79] on button "Skip" at bounding box center [276, 77] width 28 height 17
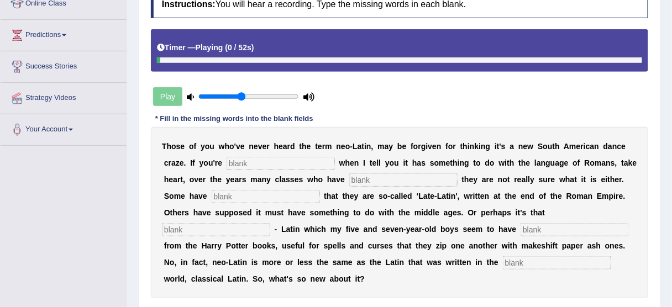
scroll to position [177, 0]
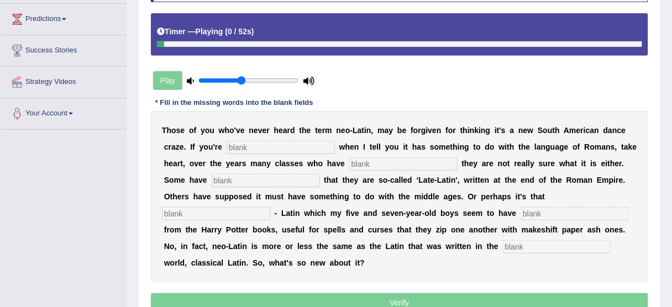
click at [269, 143] on input "text" at bounding box center [281, 147] width 108 height 13
type input "o"
type input "puzzle"
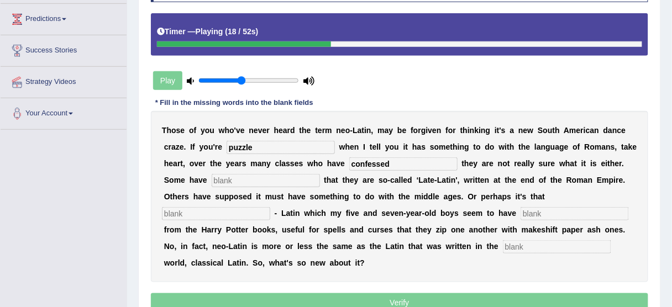
type input "confessed"
type input "assumed"
type input "suttible"
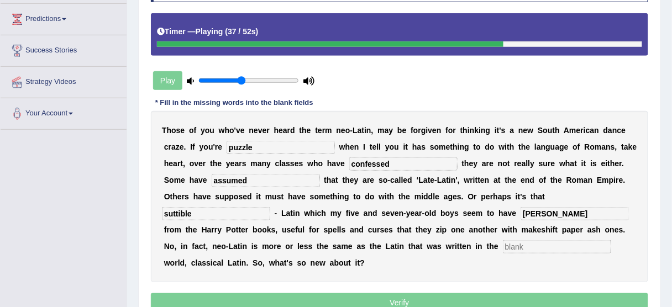
type input "[PERSON_NAME]"
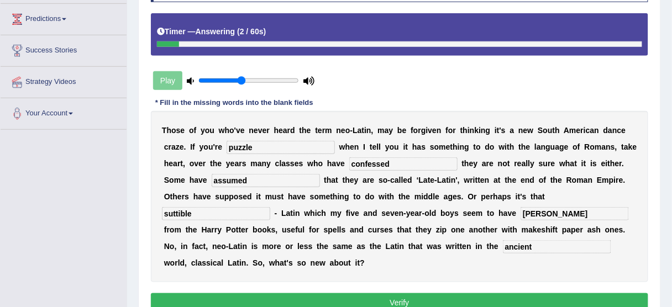
type input "ancient"
click at [175, 213] on input "suttible" at bounding box center [216, 213] width 108 height 13
type input "sutible"
click at [242, 297] on button "Verify" at bounding box center [399, 302] width 497 height 19
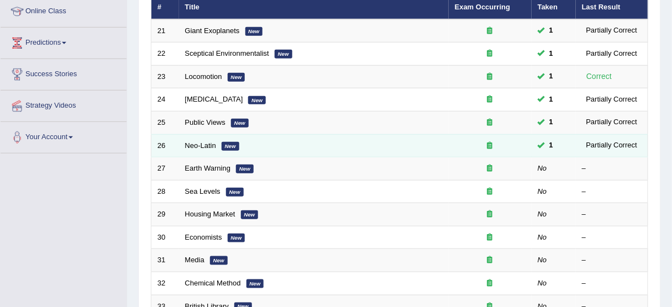
click at [217, 170] on tbody "21 Giant Exoplanets New 1 Partially Correct 22 Sceptical Environmentalist New 1…" at bounding box center [399, 249] width 497 height 460
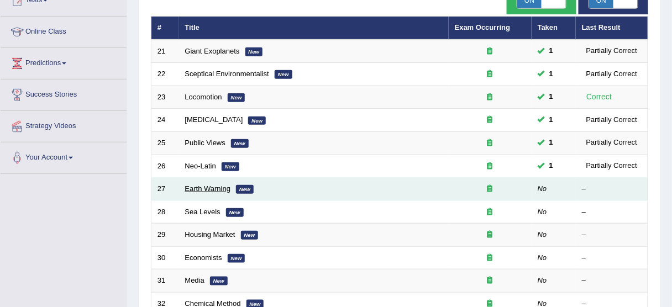
click at [225, 186] on link "Earth Warning" at bounding box center [208, 189] width 46 height 8
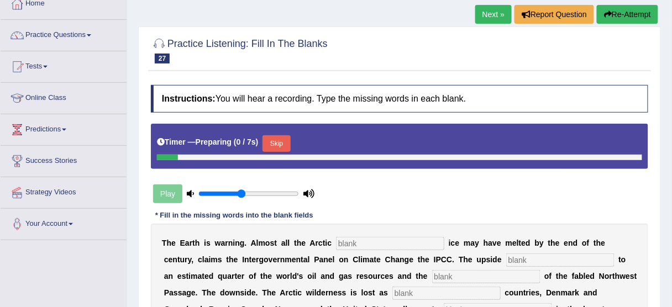
scroll to position [133, 0]
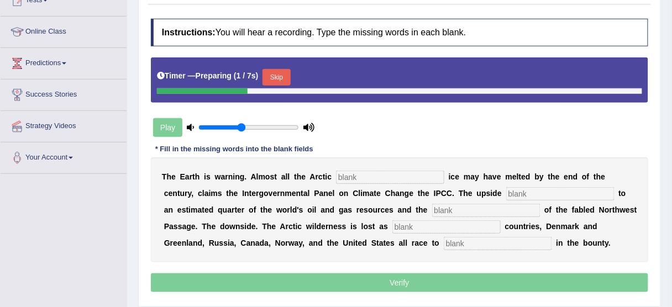
click at [282, 76] on button "Skip" at bounding box center [276, 77] width 28 height 17
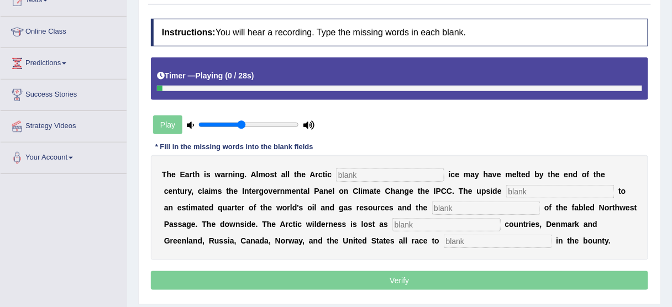
click at [393, 175] on input "text" at bounding box center [390, 175] width 108 height 13
type input "summer"
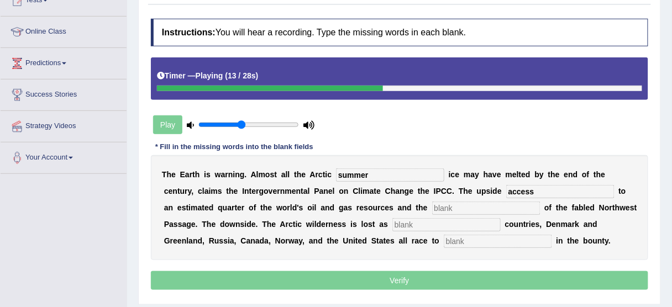
type input "access"
type input "opening"
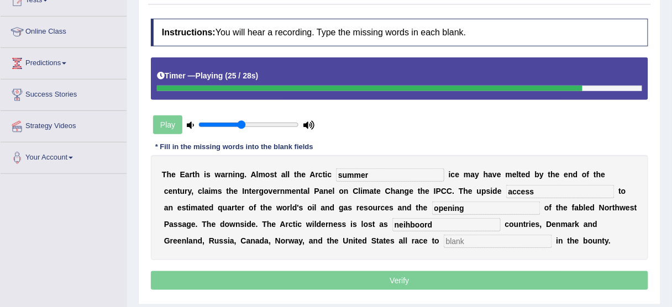
type input "neihboord"
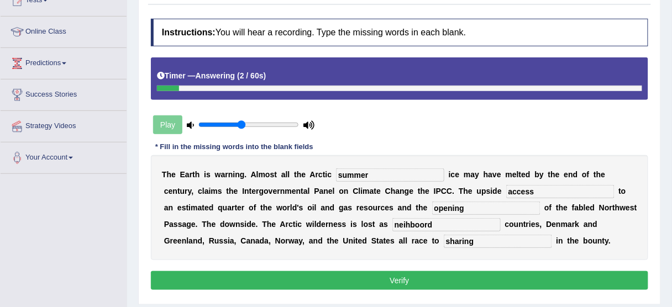
type input "sharing"
click at [407, 223] on input "neihboord" at bounding box center [446, 224] width 108 height 13
click at [430, 225] on input "neighboord" at bounding box center [446, 224] width 108 height 13
type input "neighboor"
click at [391, 276] on button "Verify" at bounding box center [399, 280] width 497 height 19
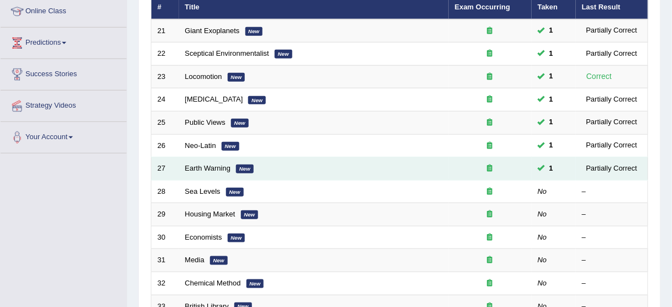
scroll to position [133, 0]
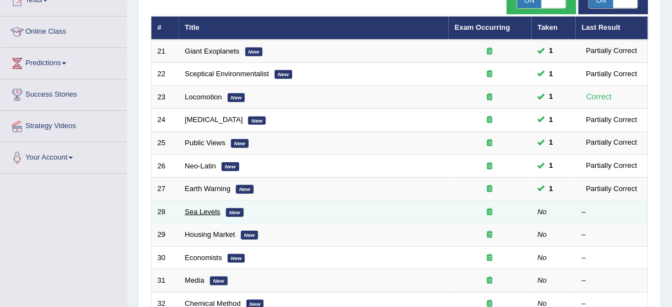
click at [218, 209] on link "Sea Levels" at bounding box center [202, 212] width 35 height 8
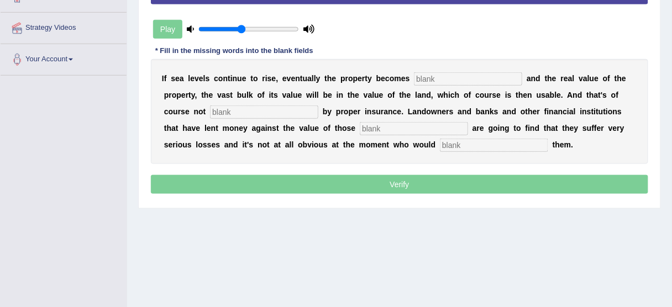
scroll to position [177, 0]
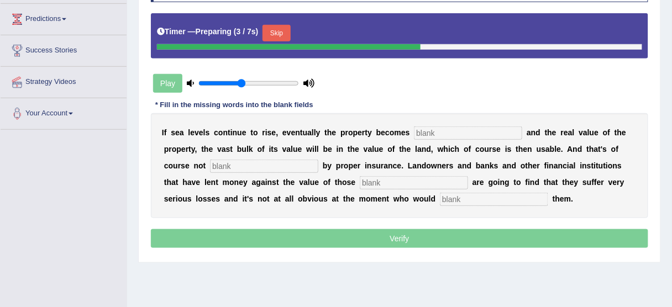
click at [285, 25] on button "Skip" at bounding box center [276, 33] width 28 height 17
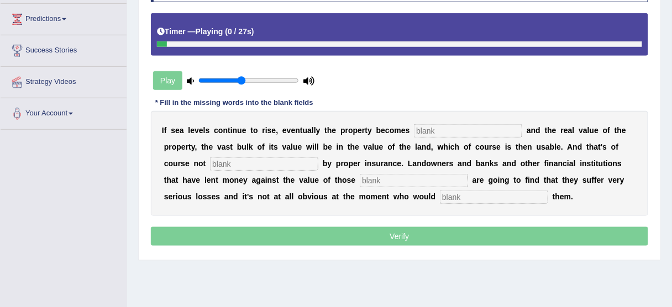
click at [438, 125] on input "text" at bounding box center [468, 130] width 108 height 13
type input "inidated"
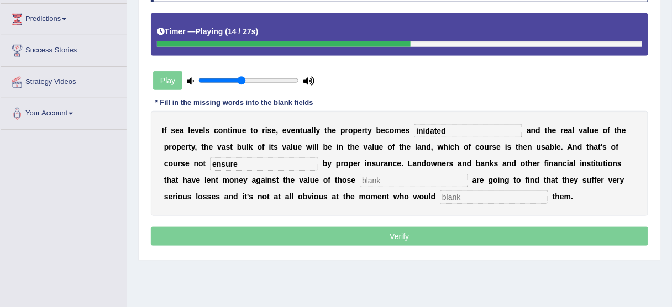
type input "ensure"
type input "properties"
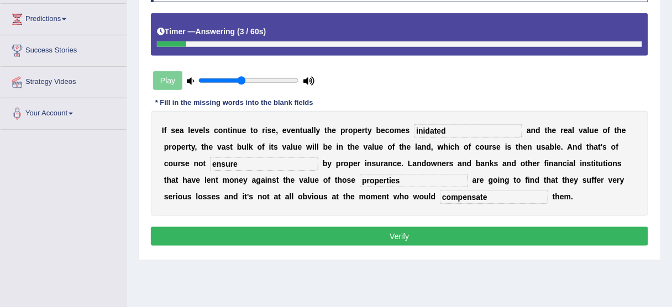
type input "compensate"
click at [355, 237] on button "Verify" at bounding box center [399, 236] width 497 height 19
